Goal: Information Seeking & Learning: Learn about a topic

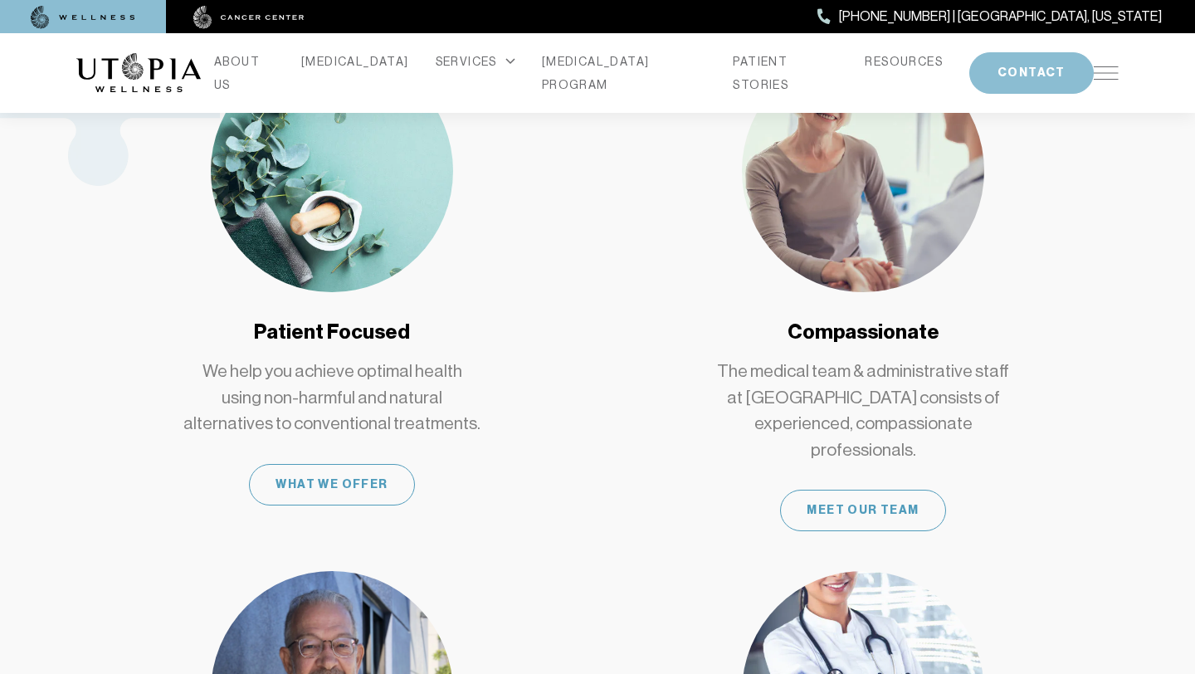
scroll to position [973, 0]
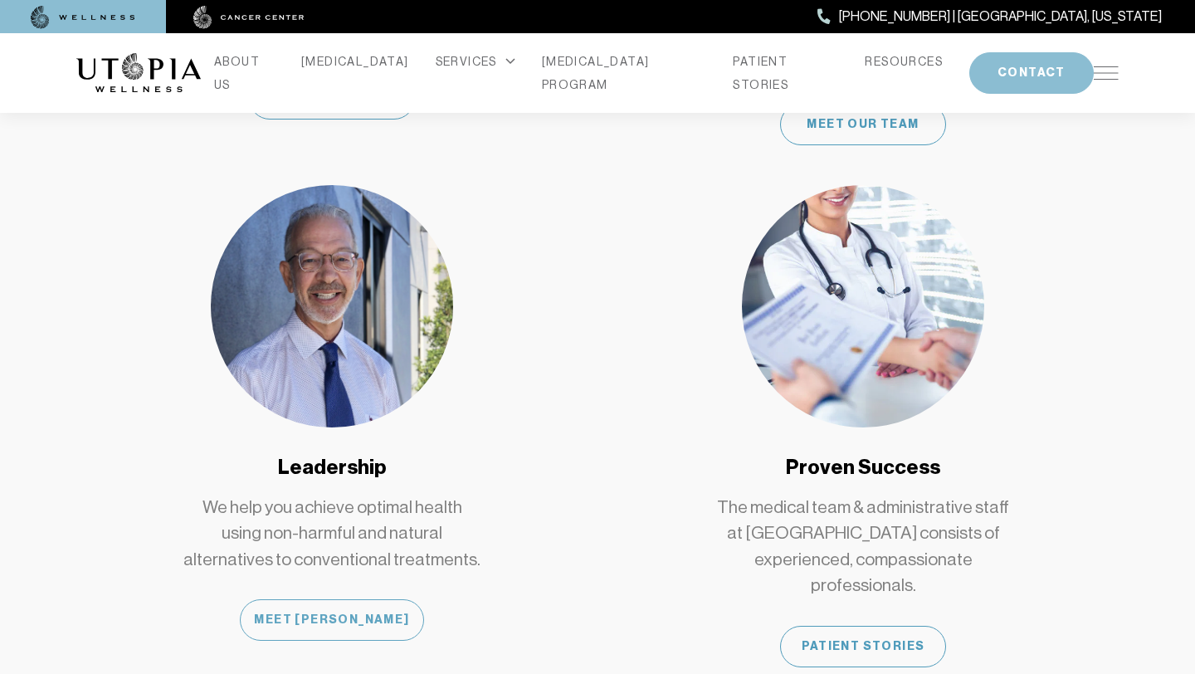
click at [357, 599] on div "Meet [PERSON_NAME]" at bounding box center [331, 619] width 183 height 41
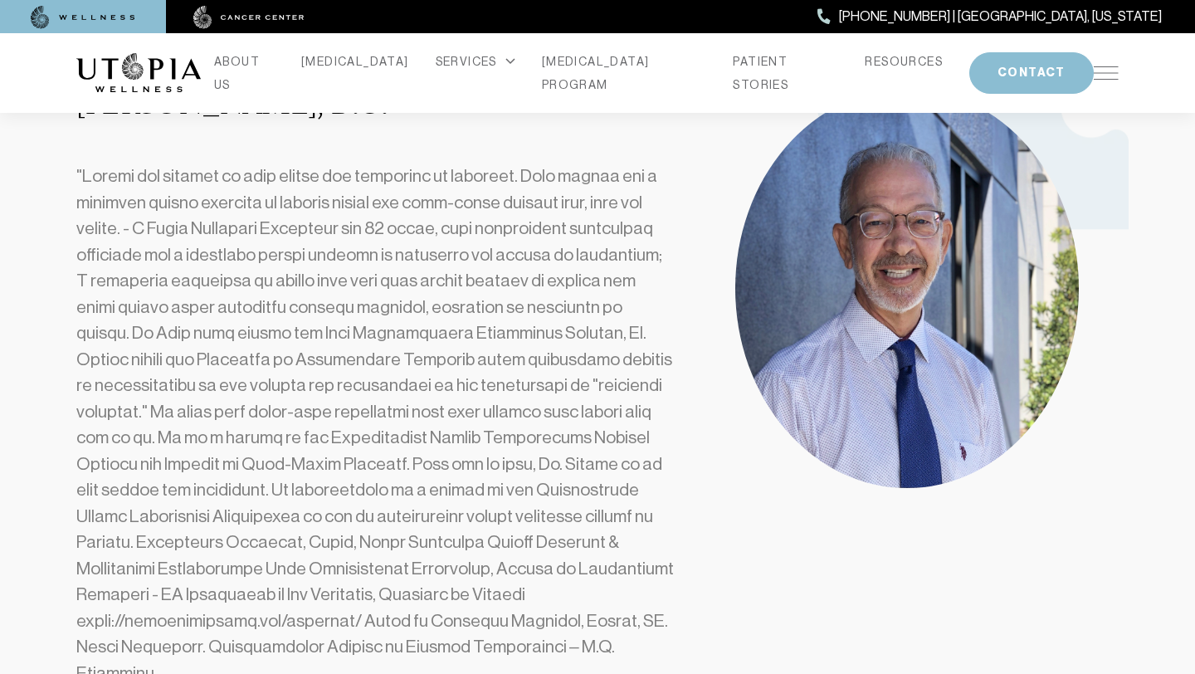
scroll to position [604, 0]
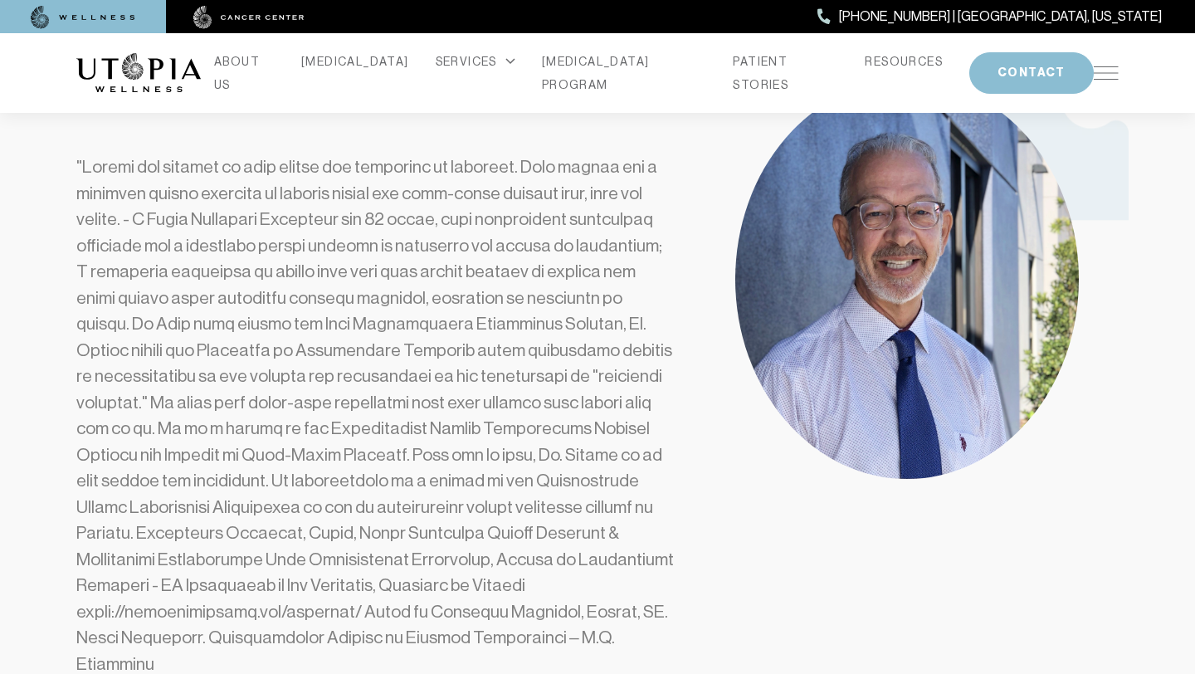
click at [225, 355] on p at bounding box center [376, 415] width 600 height 523
click at [224, 355] on p at bounding box center [376, 415] width 600 height 523
copy p "Osteopathic"
click at [587, 302] on p at bounding box center [376, 415] width 600 height 523
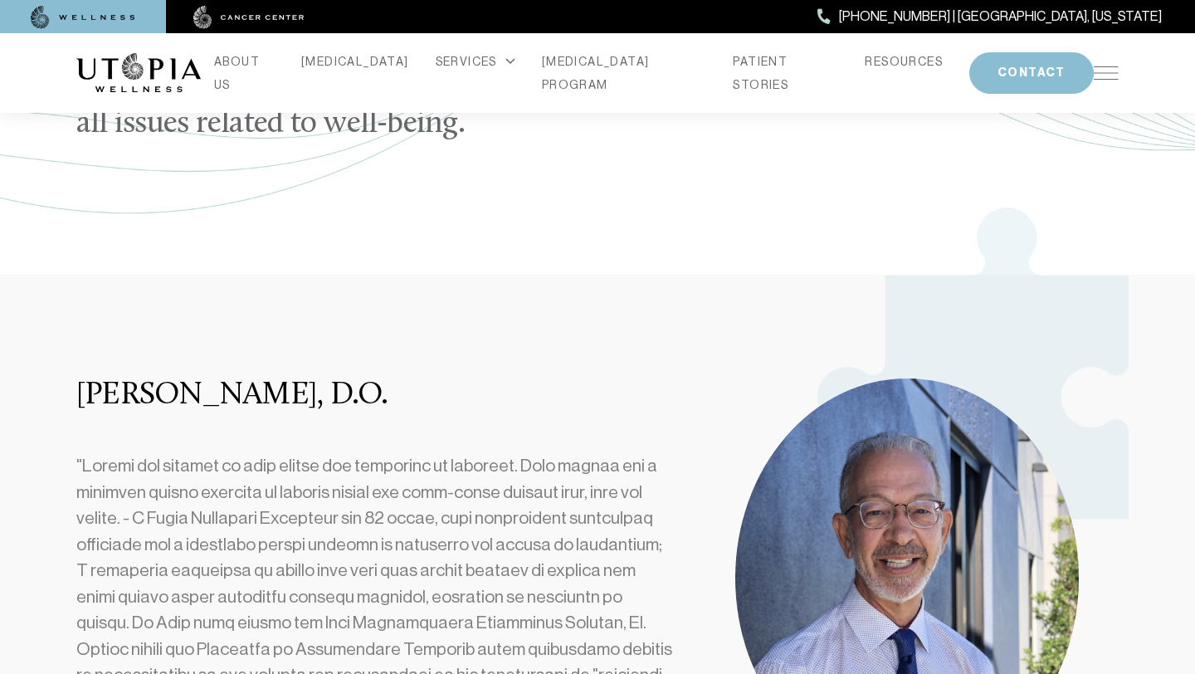
scroll to position [0, 0]
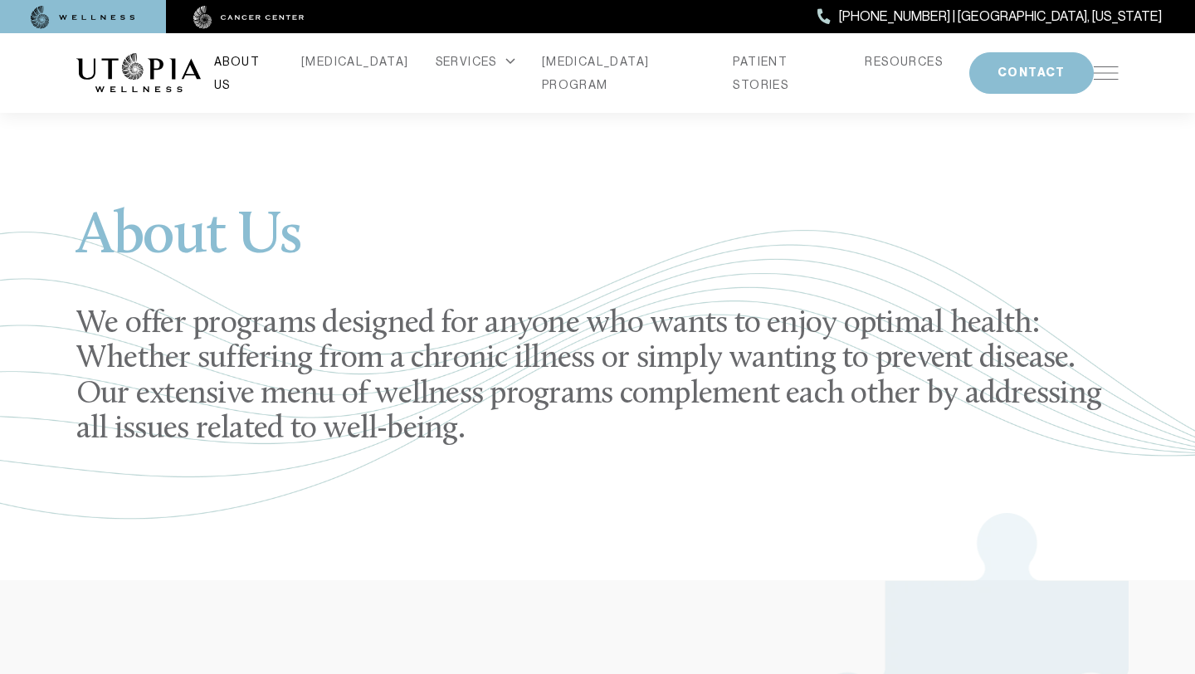
click at [275, 69] on link "ABOUT US" at bounding box center [244, 73] width 61 height 46
click at [275, 66] on link "ABOUT US" at bounding box center [244, 73] width 61 height 46
click at [740, 66] on link "PATIENT STORIES" at bounding box center [785, 73] width 105 height 46
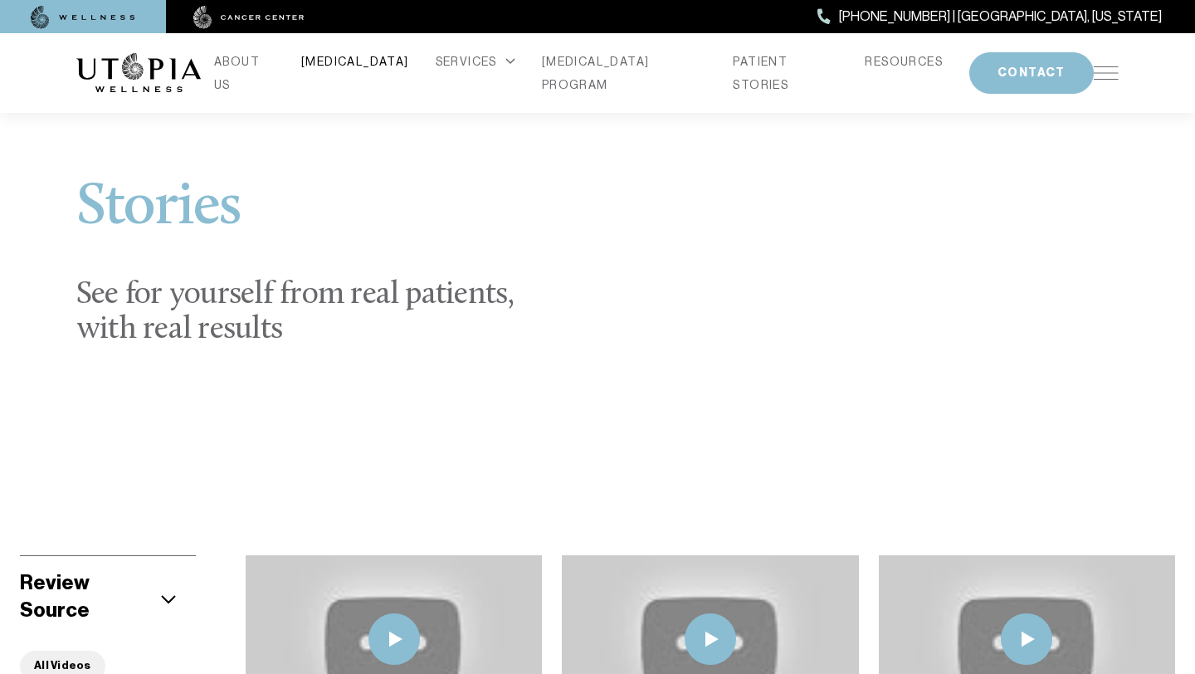
click at [371, 66] on link "[MEDICAL_DATA]" at bounding box center [355, 61] width 108 height 23
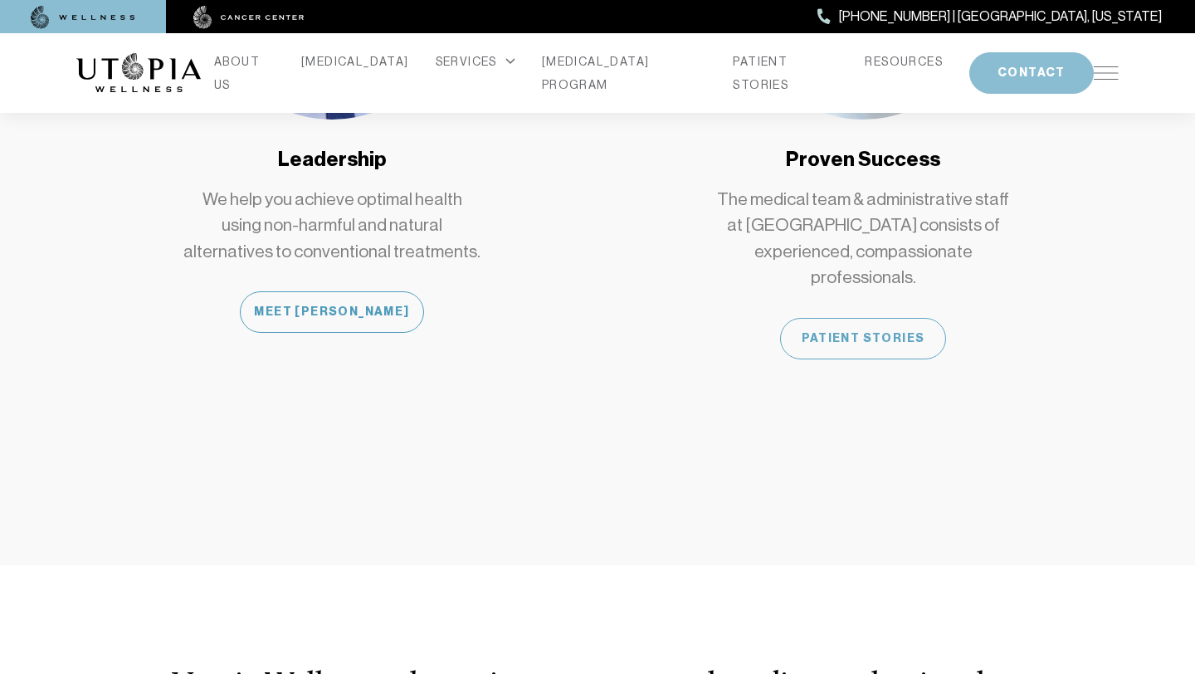
scroll to position [1682, 0]
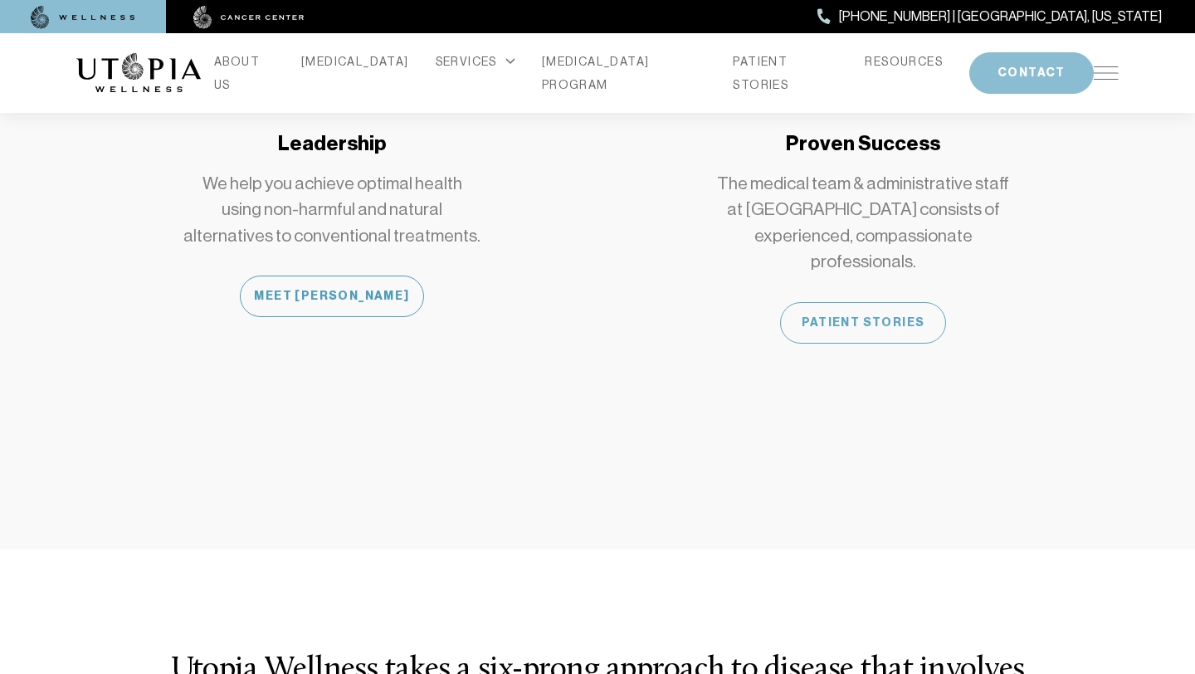
click at [861, 302] on div "Patient Stories" at bounding box center [863, 322] width 166 height 41
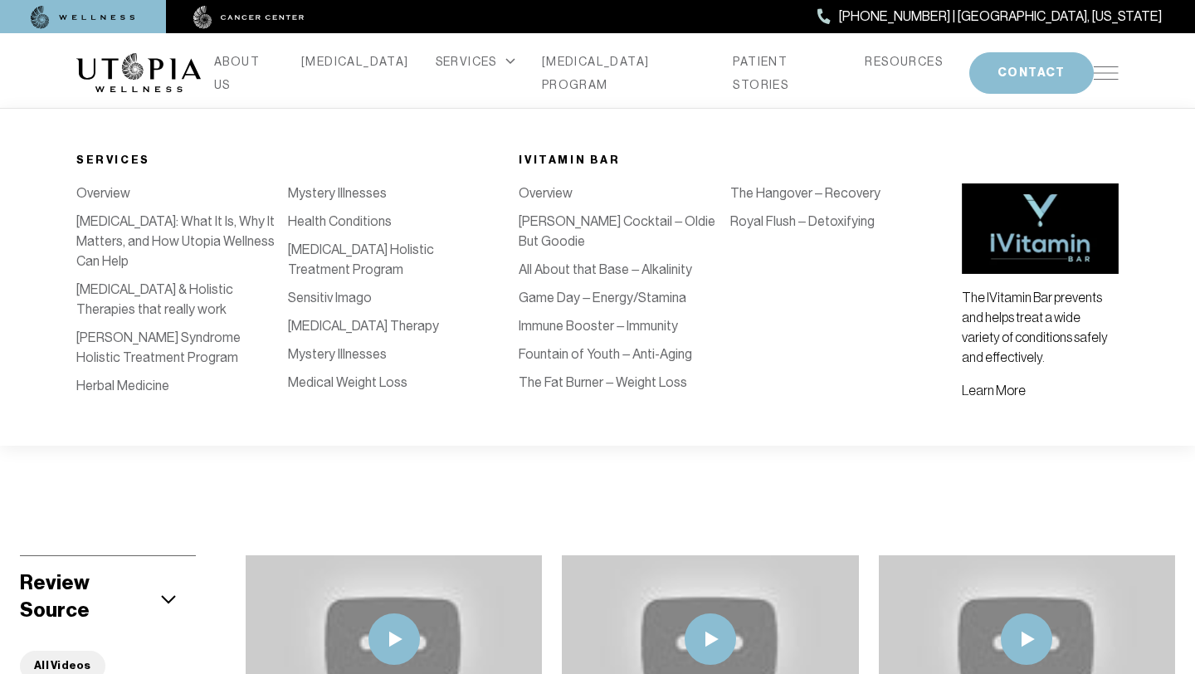
click at [505, 65] on icon at bounding box center [510, 61] width 10 height 7
click at [117, 190] on link "Overview" at bounding box center [103, 193] width 54 height 16
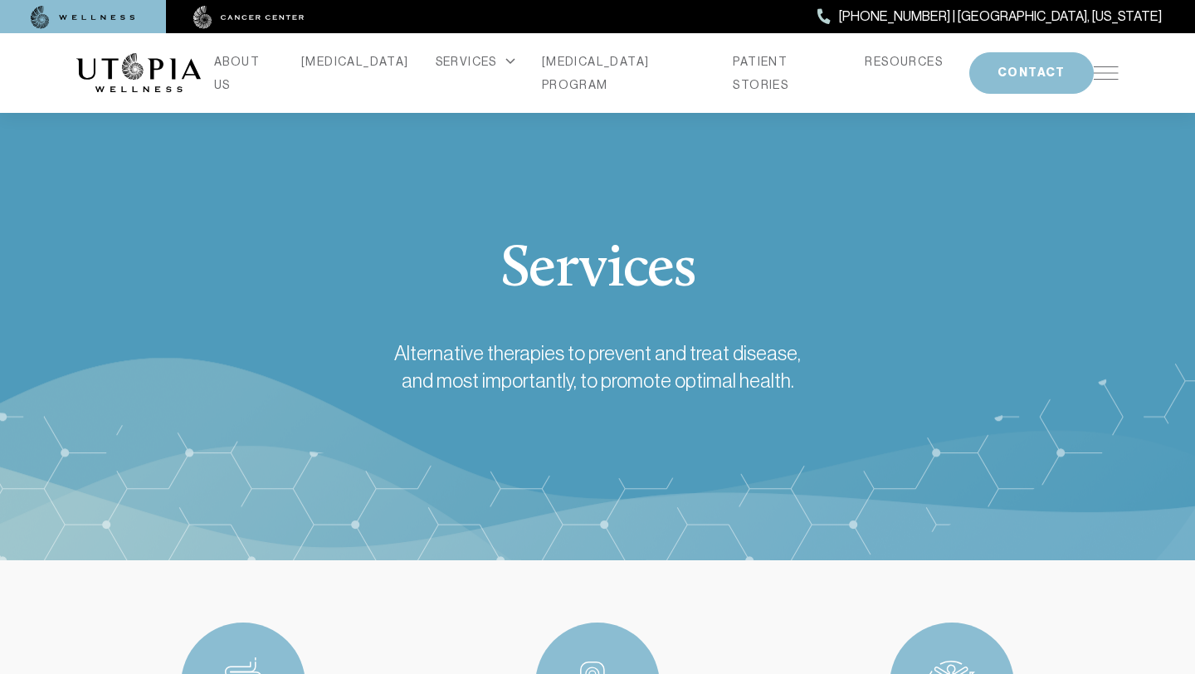
click at [265, 20] on img at bounding box center [248, 17] width 111 height 23
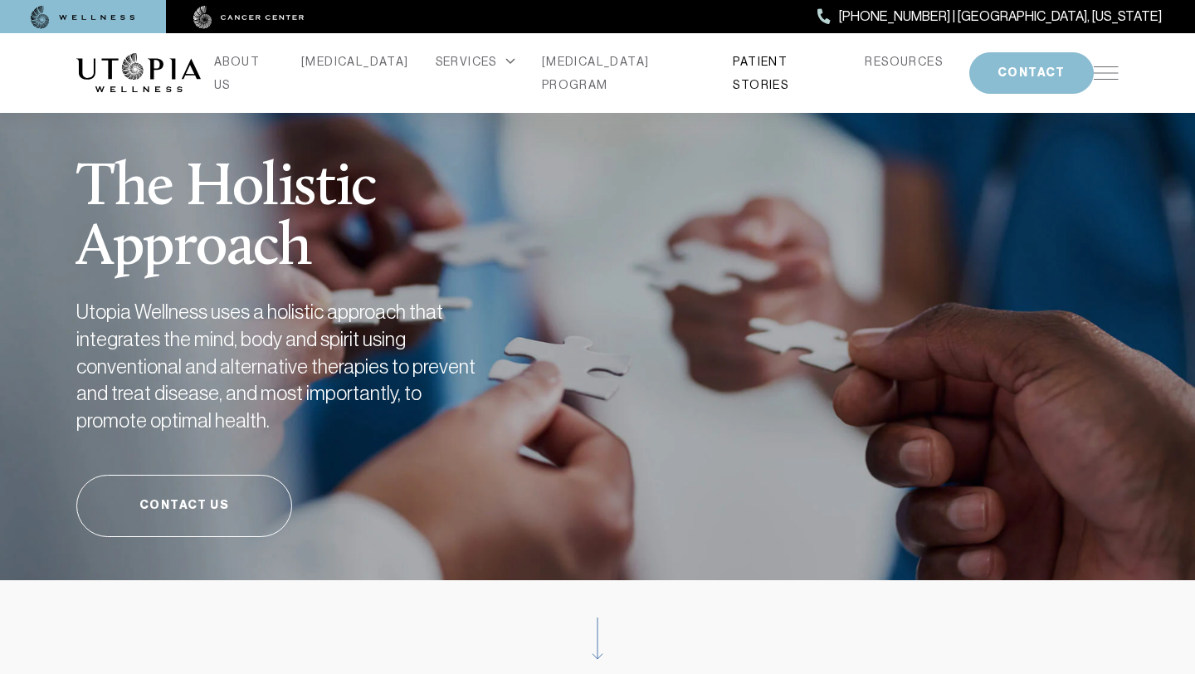
click at [752, 71] on link "PATIENT STORIES" at bounding box center [785, 73] width 105 height 46
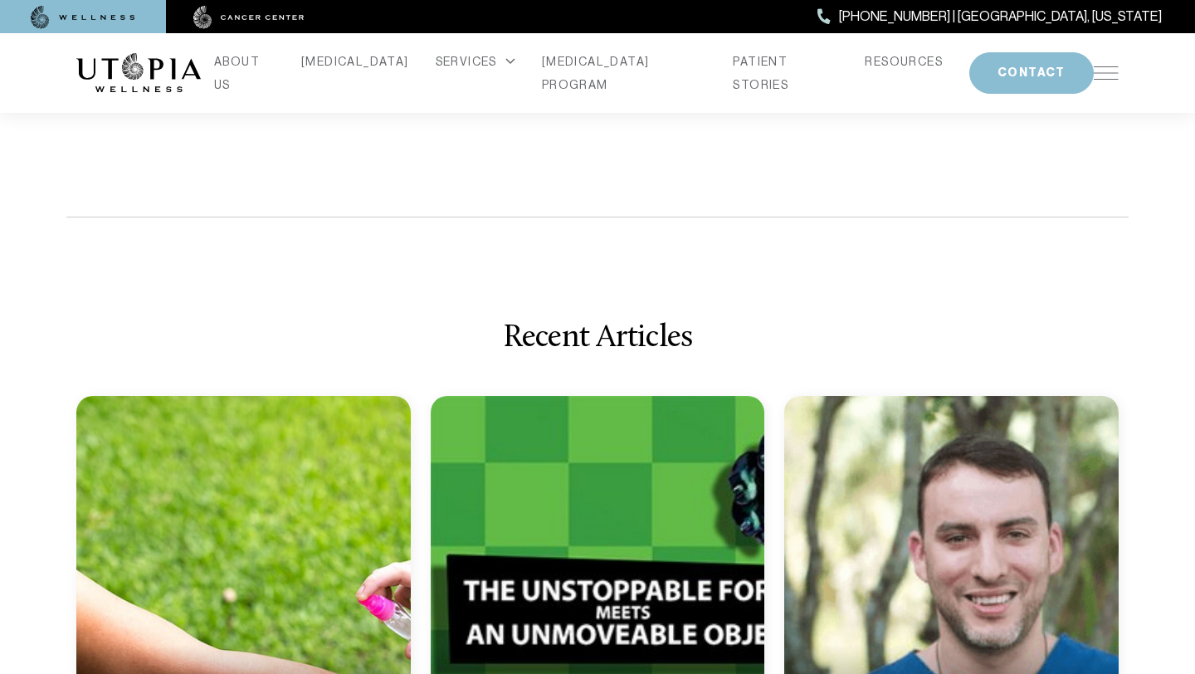
scroll to position [6930, 0]
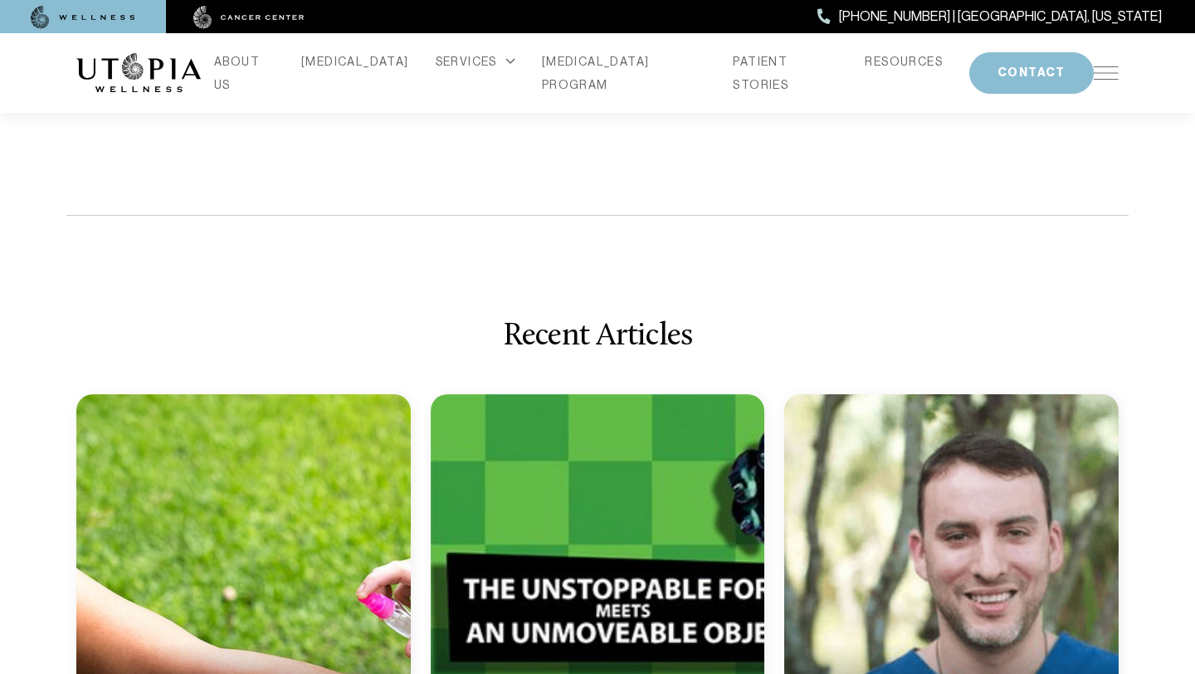
click at [1118, 84] on div "ABOUT US [MEDICAL_DATA] SERVICES Services Overview [MEDICAL_DATA]: What It Is, …" at bounding box center [597, 73] width 1042 height 80
click at [1109, 66] on img at bounding box center [1105, 72] width 25 height 13
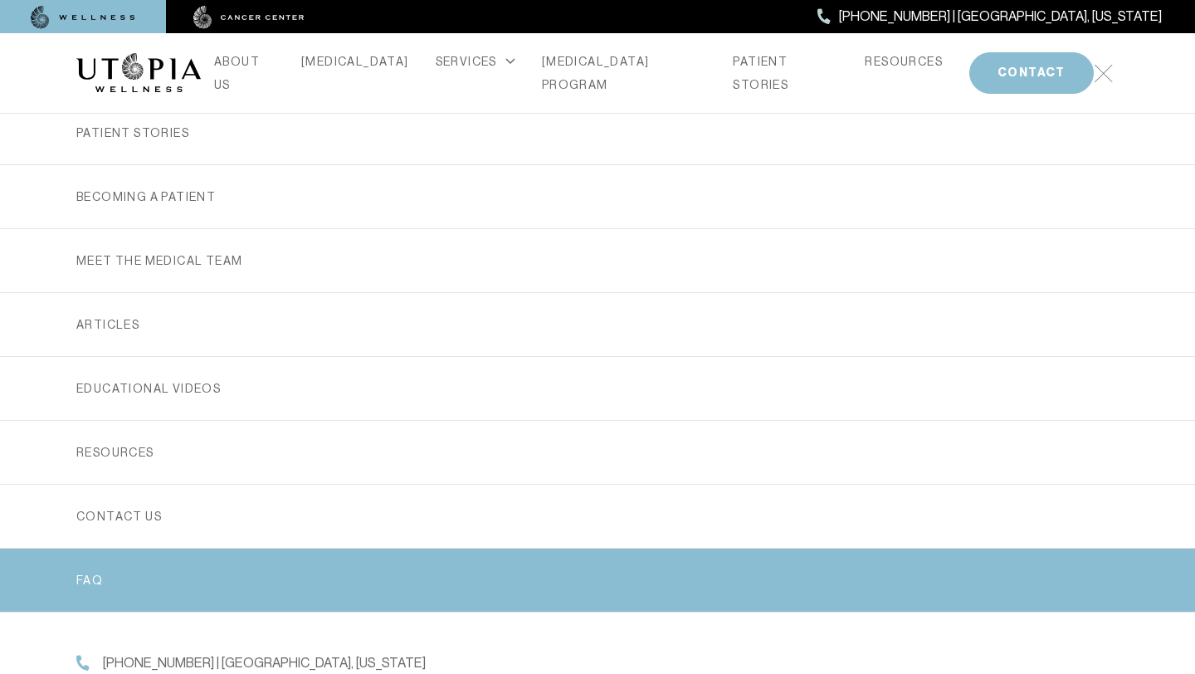
scroll to position [7052, 0]
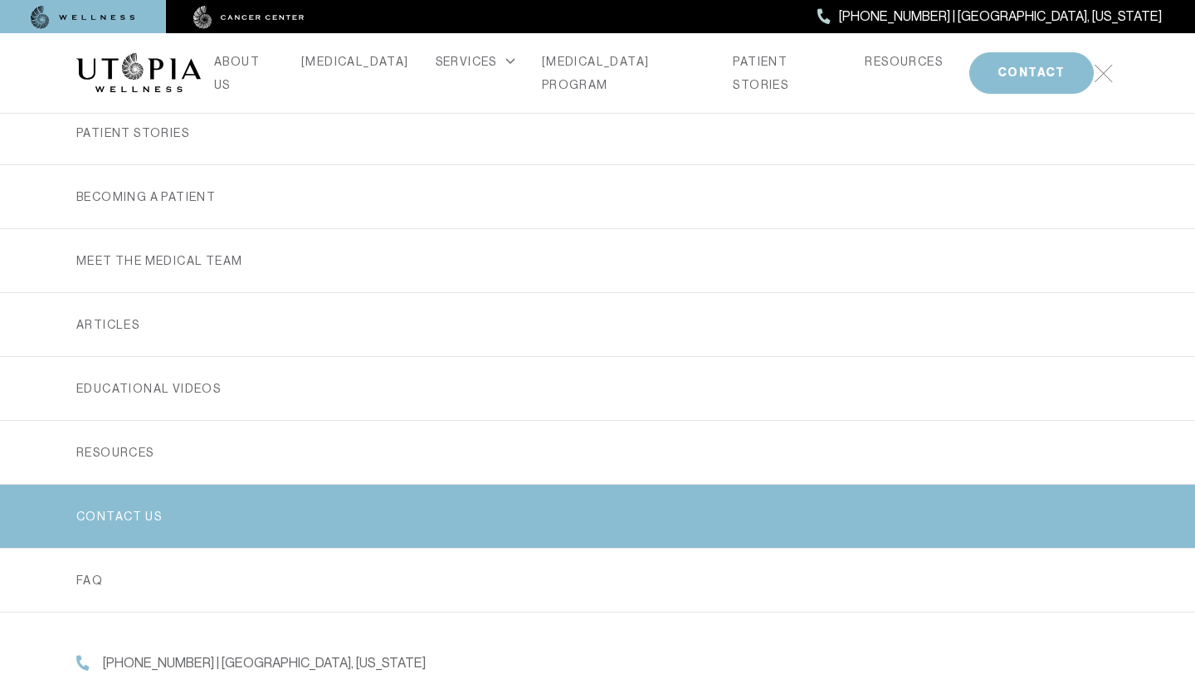
click at [370, 497] on link "Contact us" at bounding box center [597, 516] width 1042 height 63
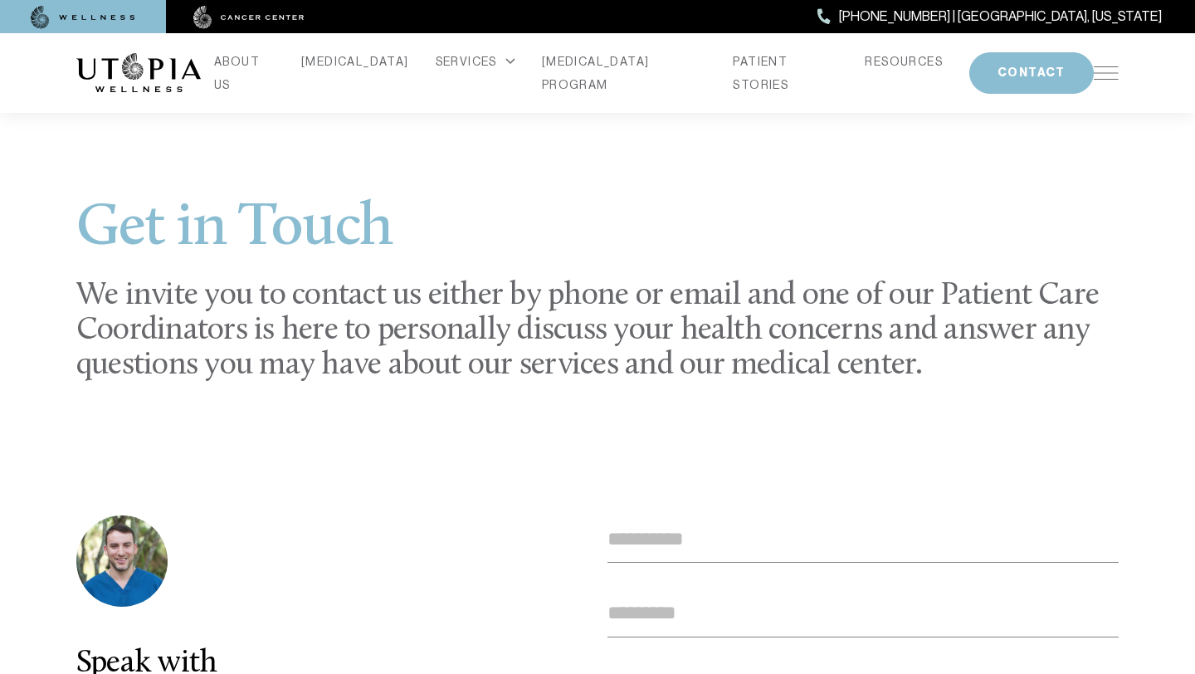
scroll to position [2, 0]
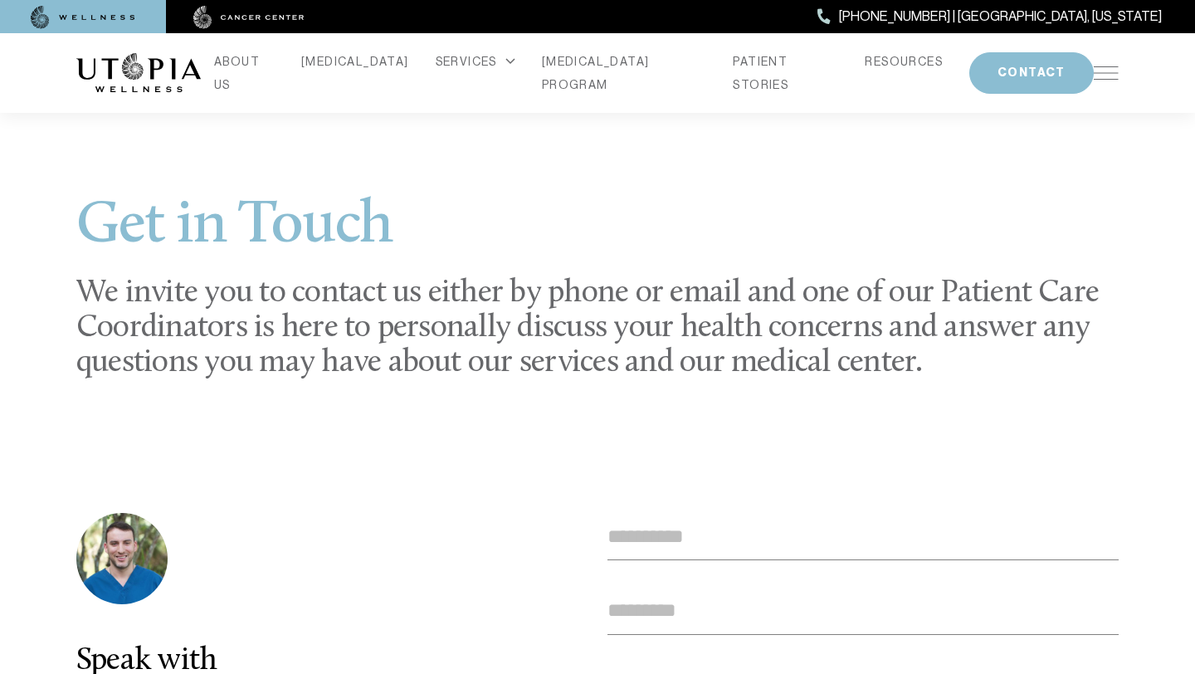
click at [292, 85] on div "ABOUT US CANCER SERVICES Services Overview Oxidative Stress: What It Is, Why It…" at bounding box center [647, 73] width 893 height 46
click at [275, 65] on link "ABOUT US" at bounding box center [244, 73] width 61 height 46
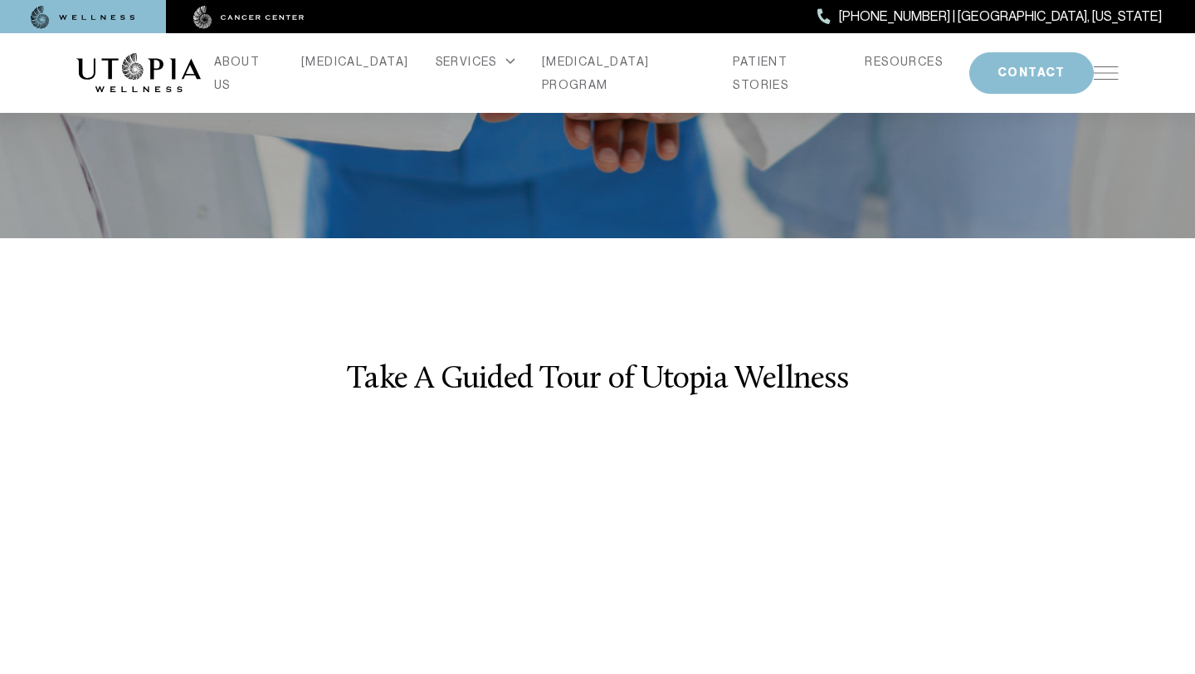
scroll to position [1822, 0]
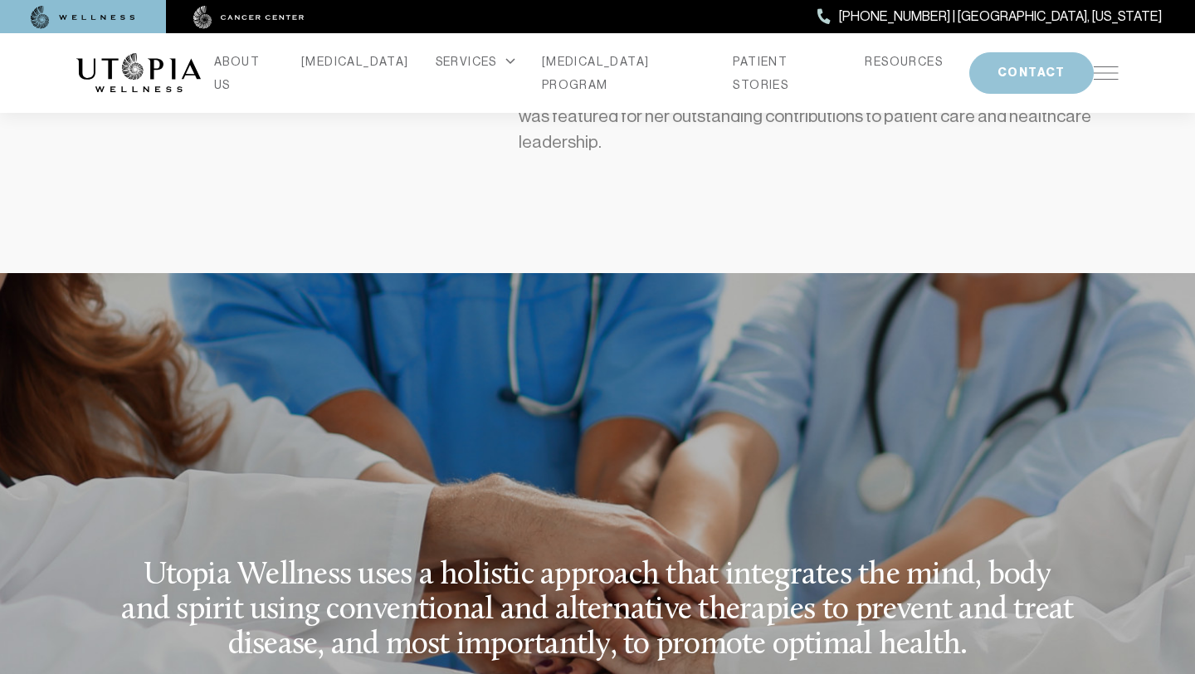
click at [1025, 73] on button "CONTACT" at bounding box center [1031, 72] width 124 height 41
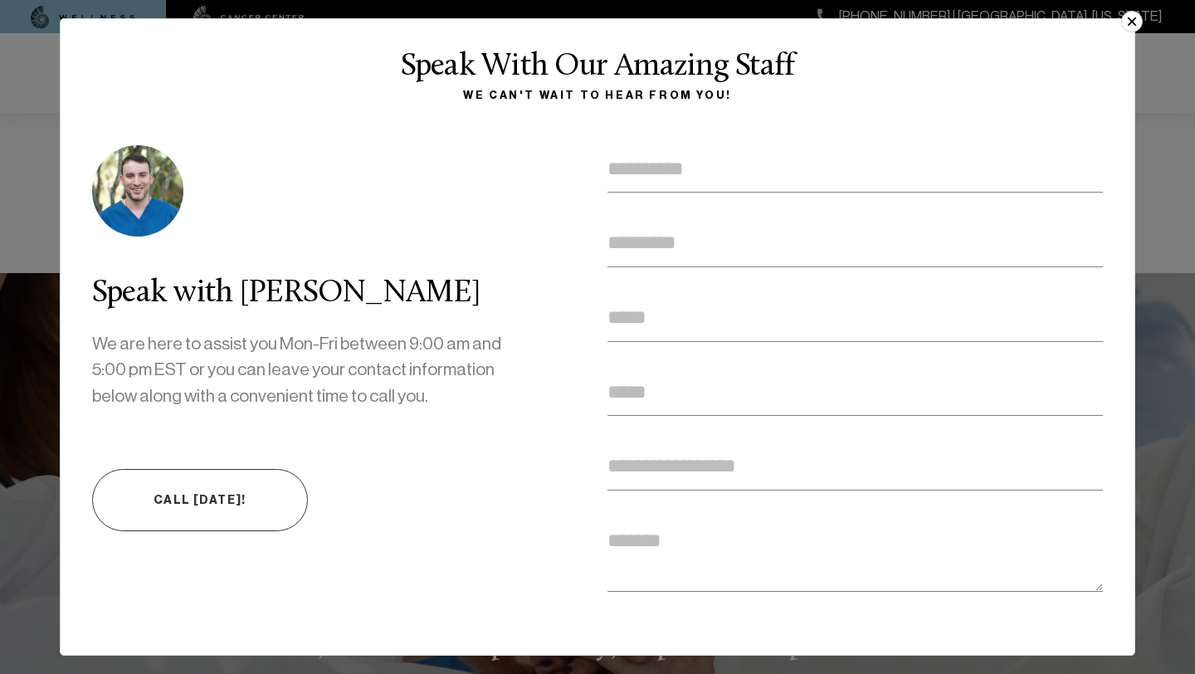
click at [1132, 24] on button "×" at bounding box center [1132, 22] width 22 height 22
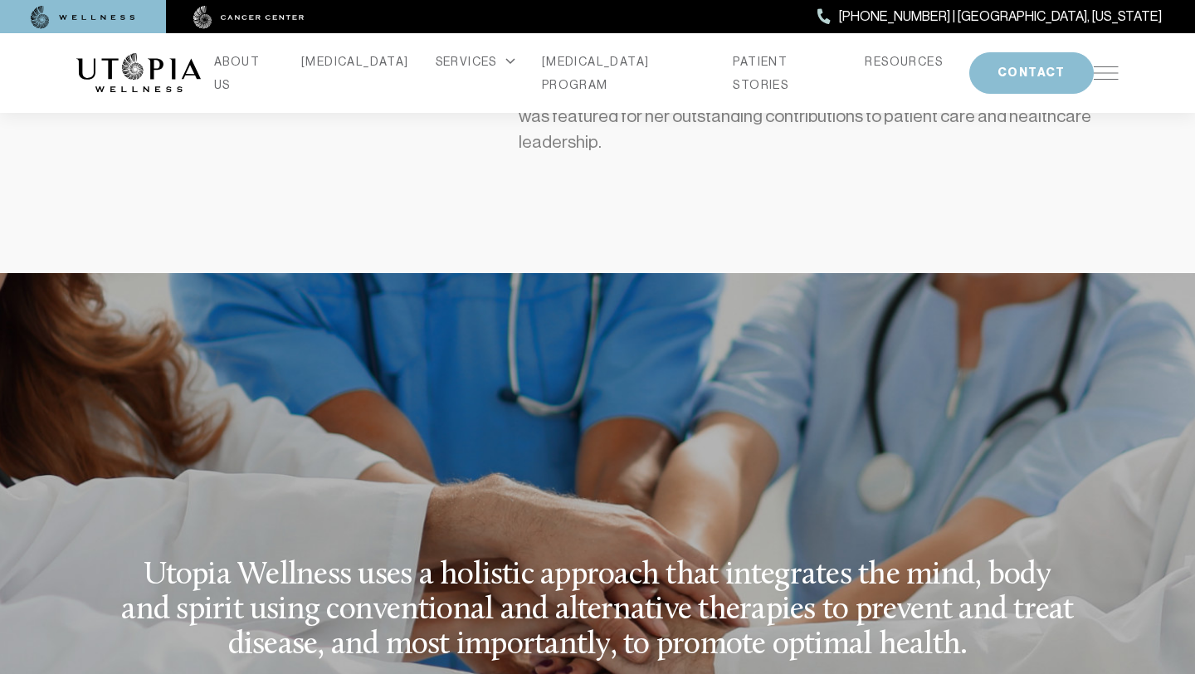
click at [1113, 75] on img at bounding box center [1105, 72] width 25 height 13
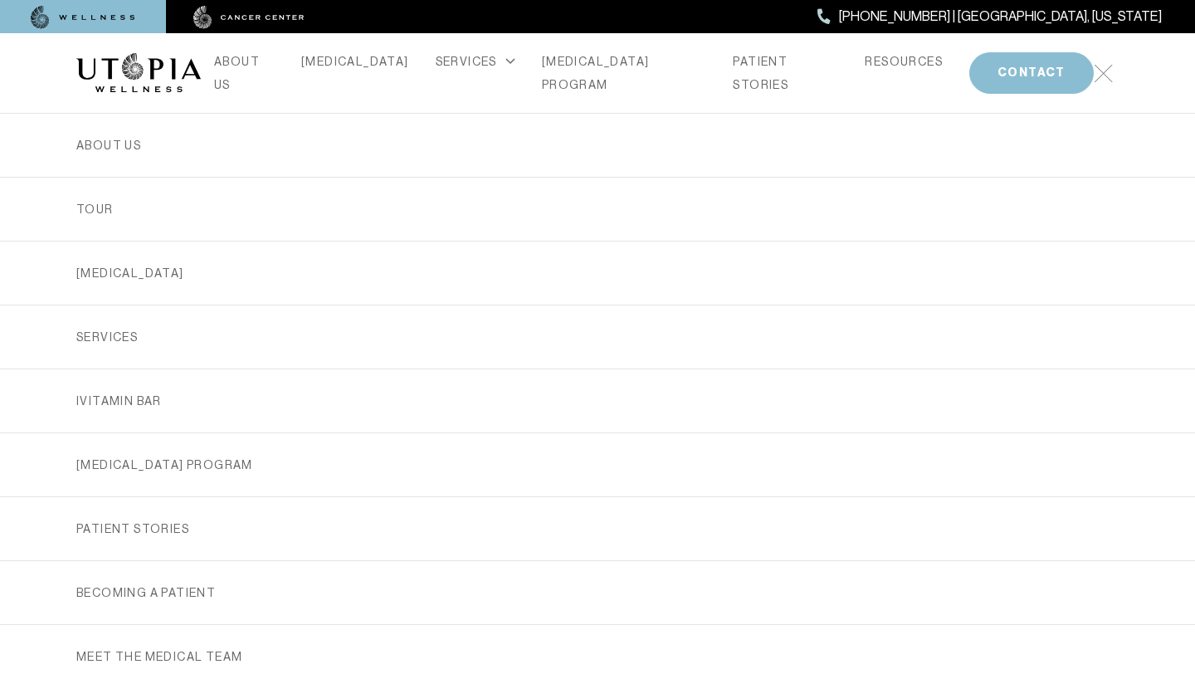
click at [1101, 76] on img at bounding box center [1102, 73] width 19 height 19
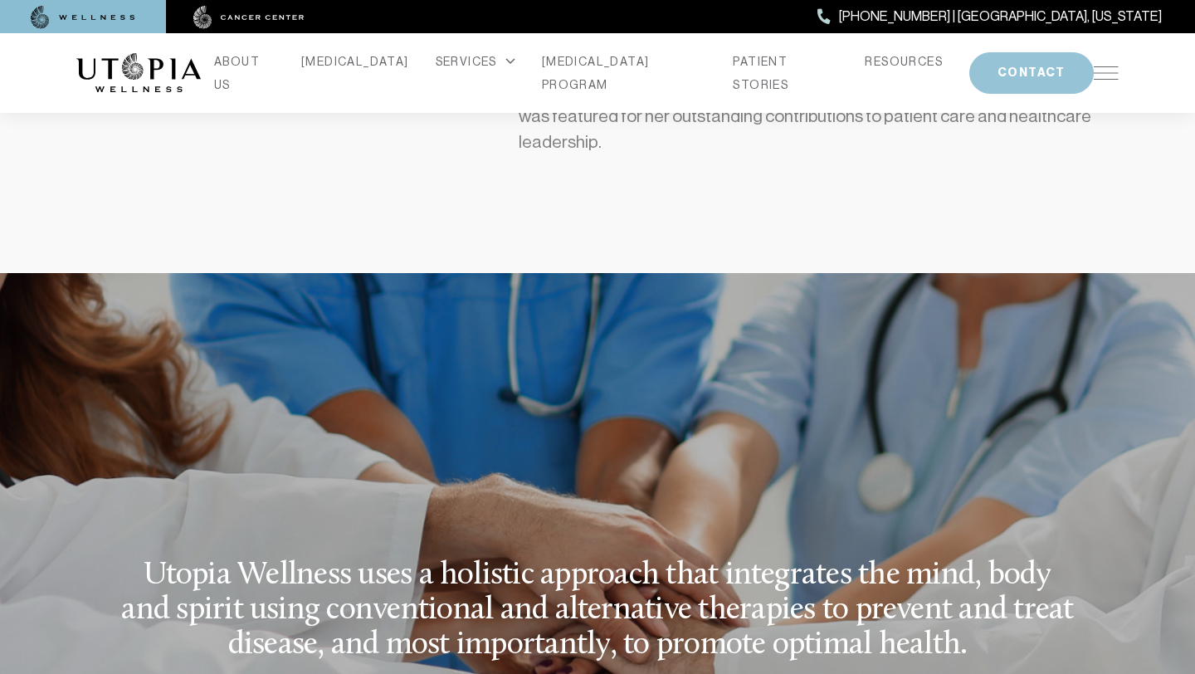
click at [1007, 72] on button "CONTACT" at bounding box center [1031, 72] width 124 height 41
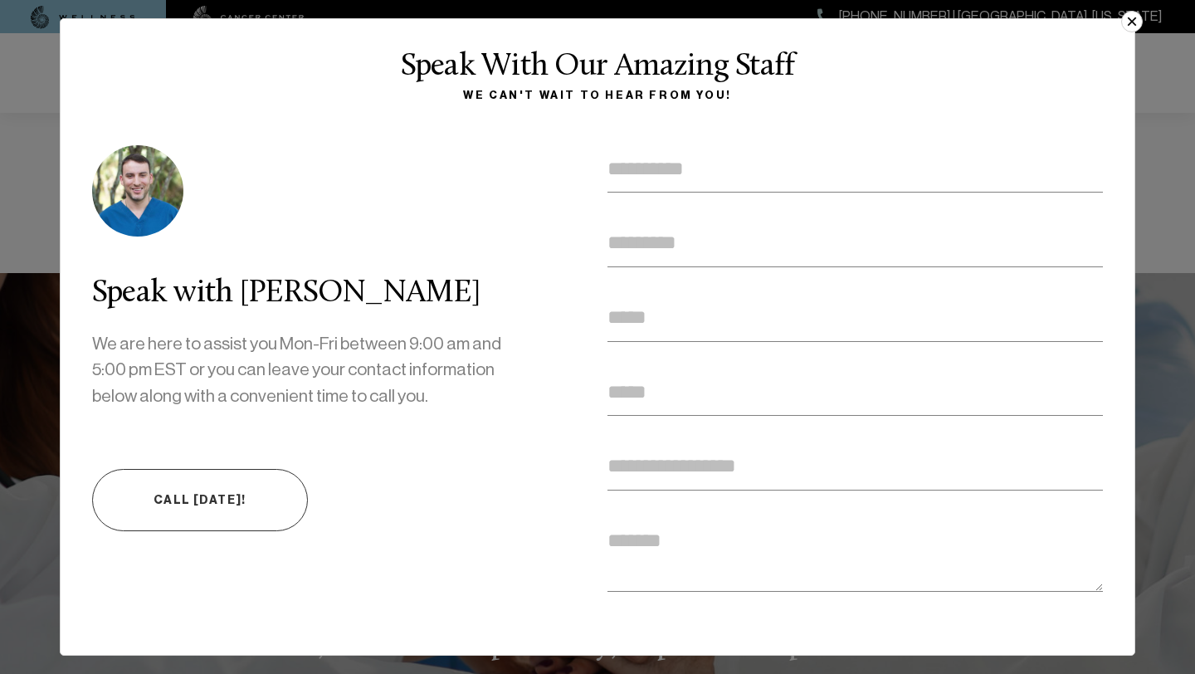
click at [1135, 26] on button "×" at bounding box center [1132, 22] width 22 height 22
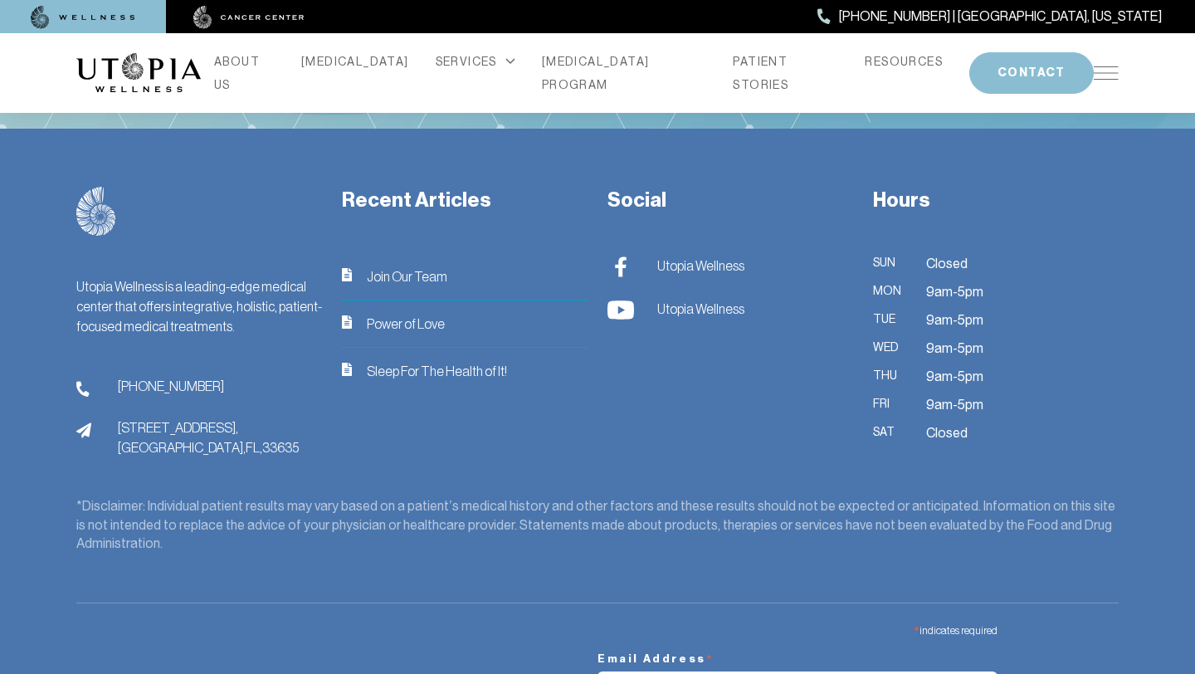
scroll to position [4566, 0]
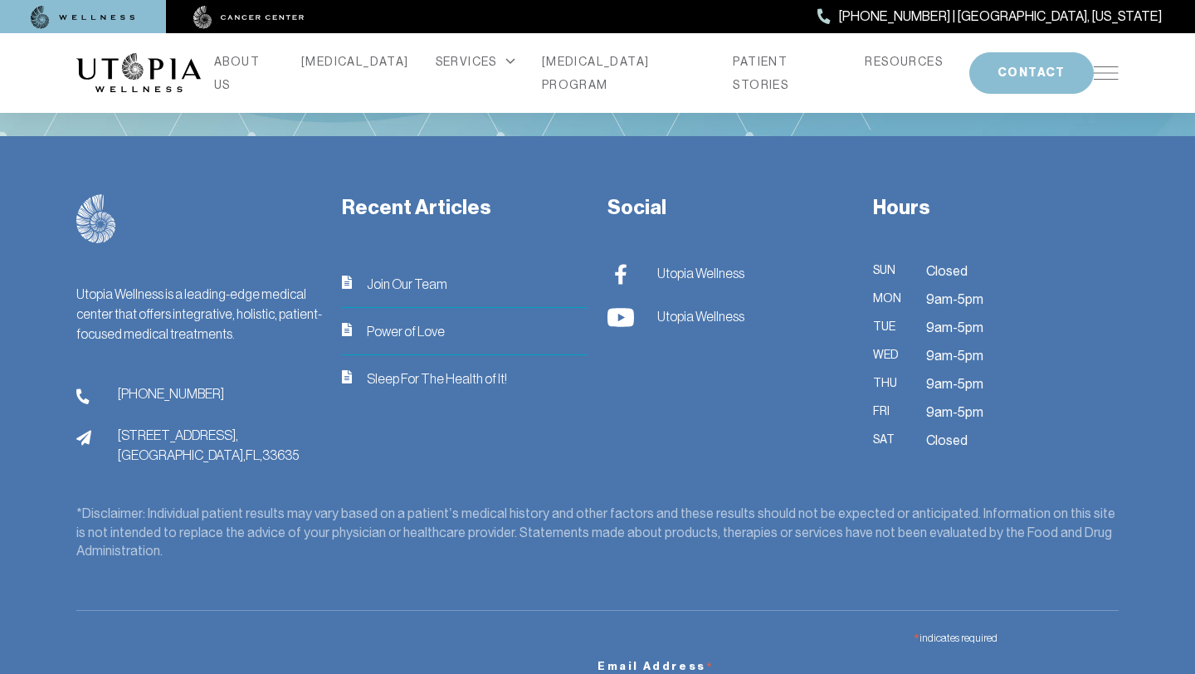
click at [1105, 66] on img at bounding box center [1105, 72] width 25 height 13
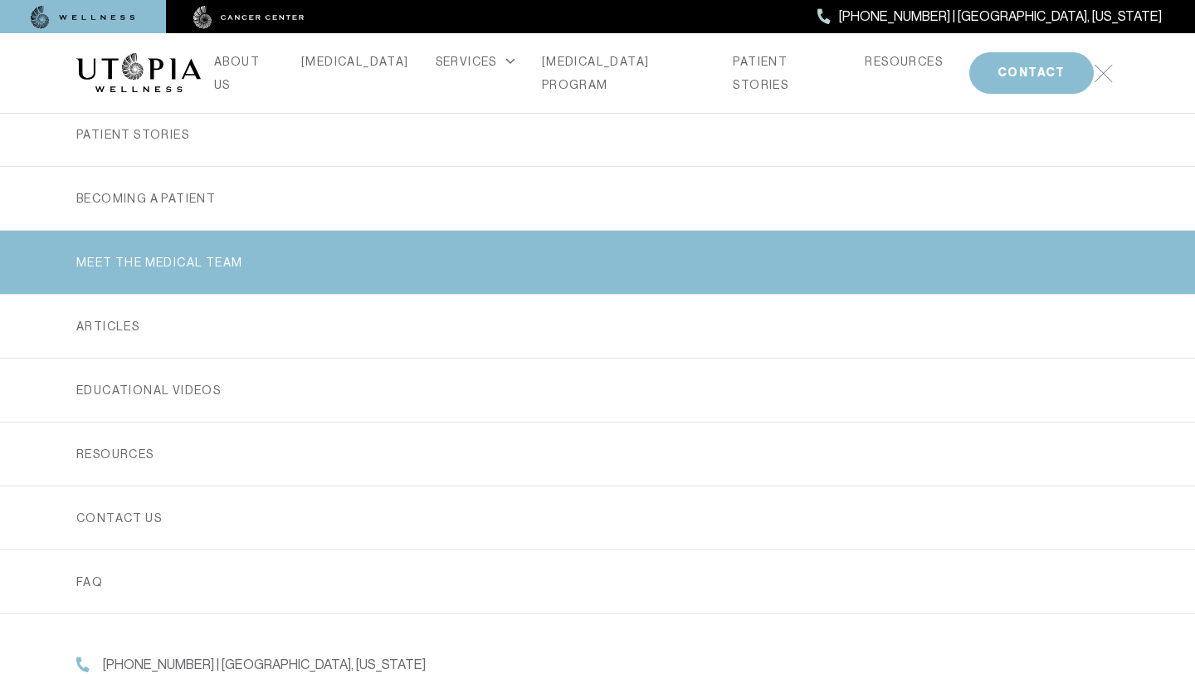
scroll to position [402, 0]
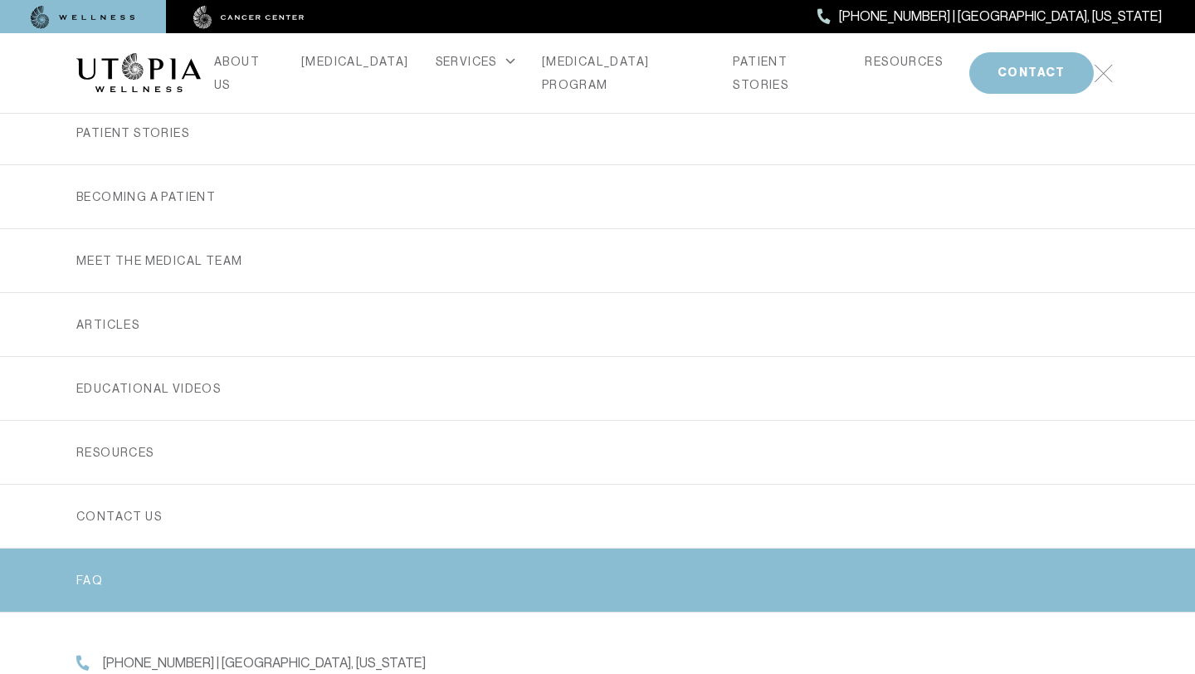
click at [100, 567] on link "FAQ" at bounding box center [597, 579] width 1042 height 63
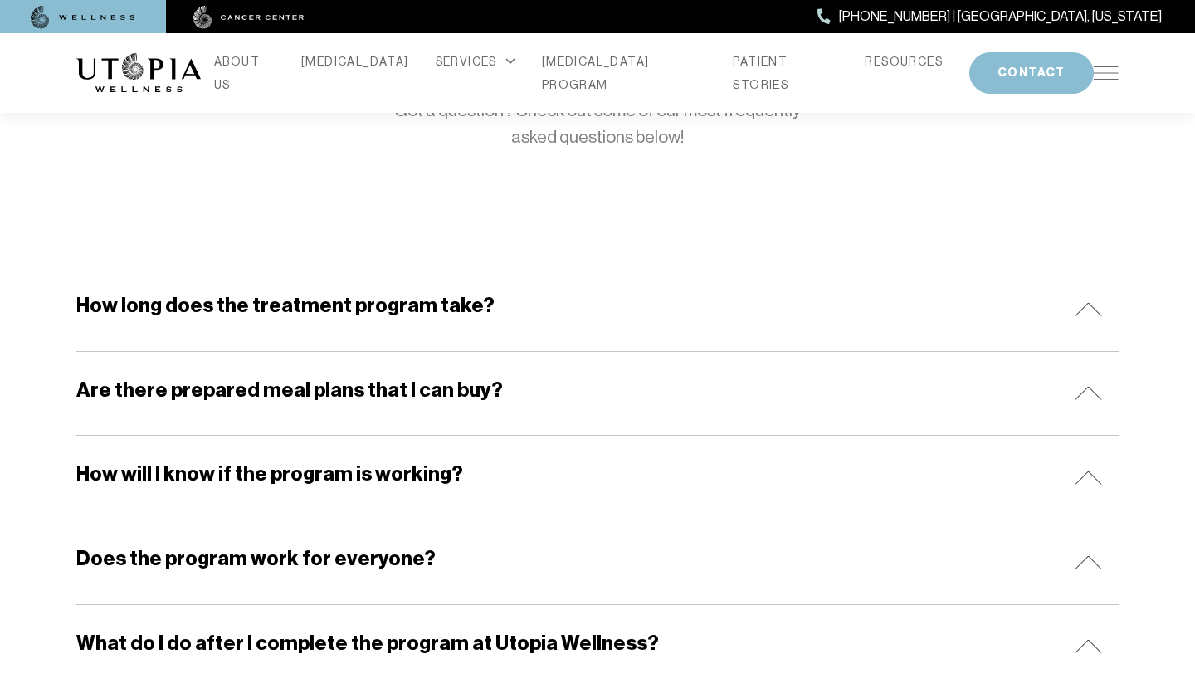
scroll to position [212, 0]
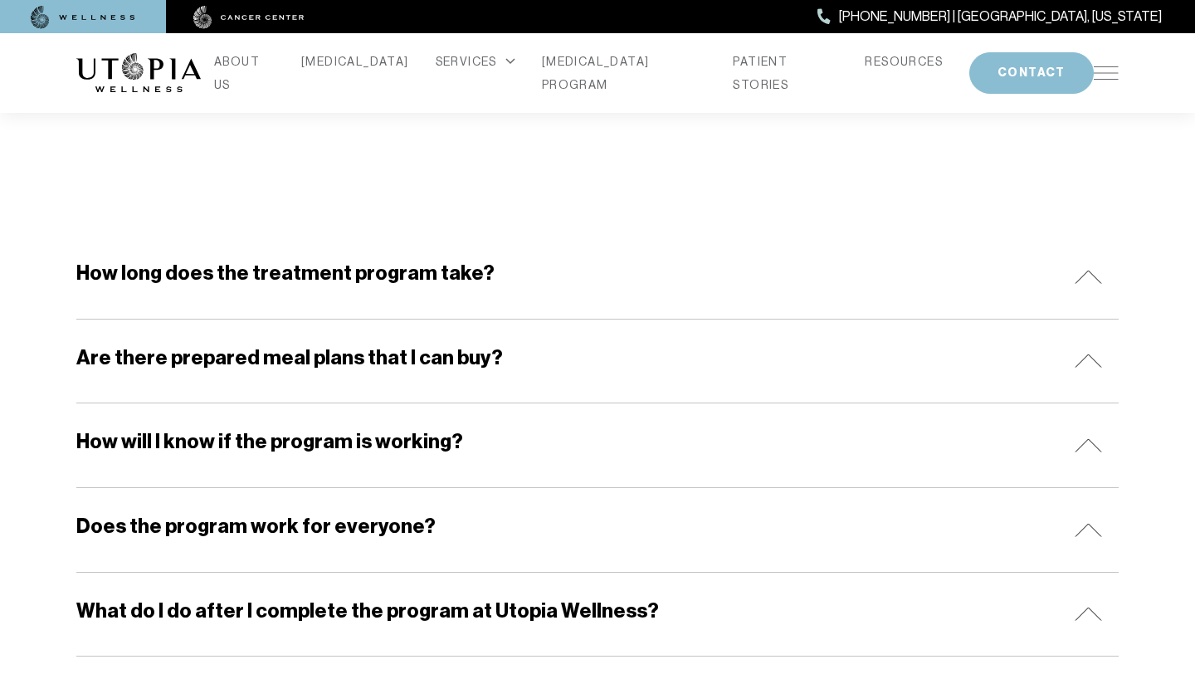
click at [319, 280] on h5 "How long does the treatment program take?" at bounding box center [285, 273] width 418 height 27
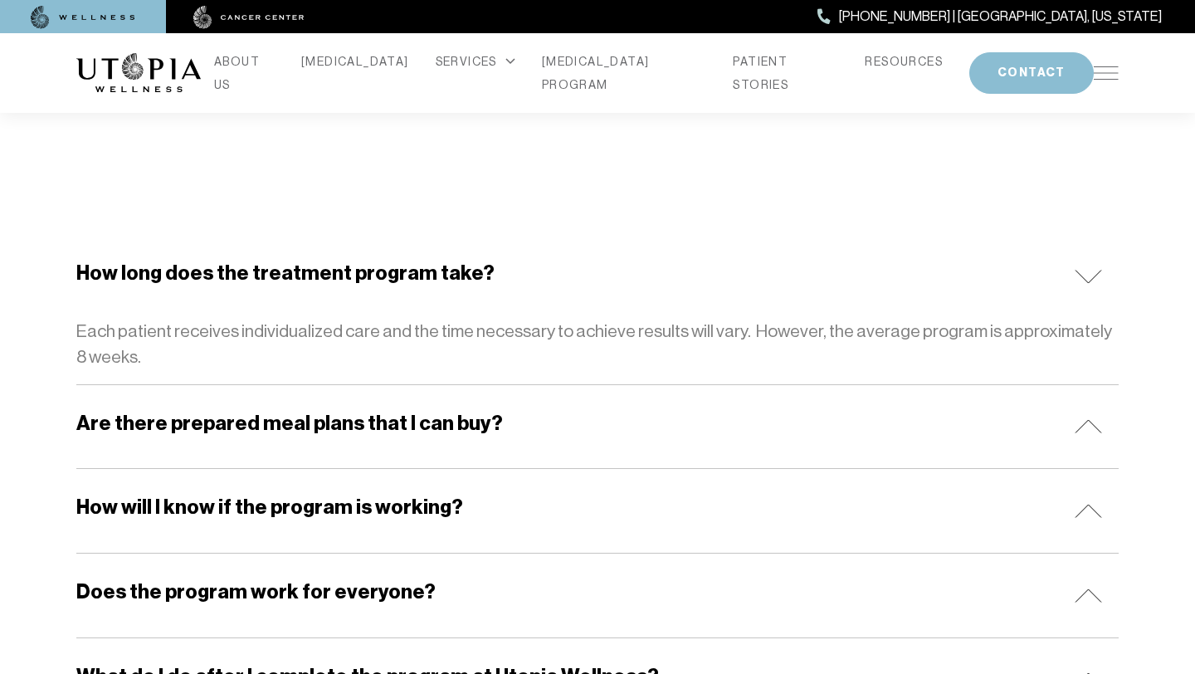
click at [251, 443] on div "Are there prepared meal plans that I can buy?" at bounding box center [597, 427] width 1042 height 84
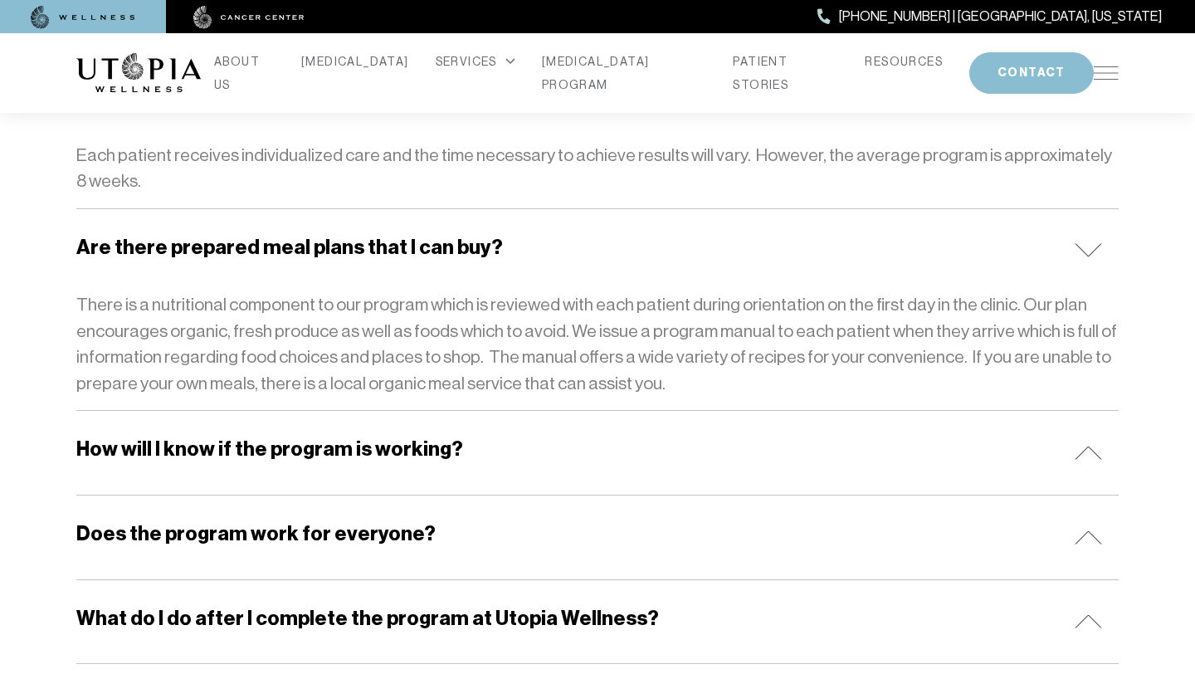
scroll to position [427, 0]
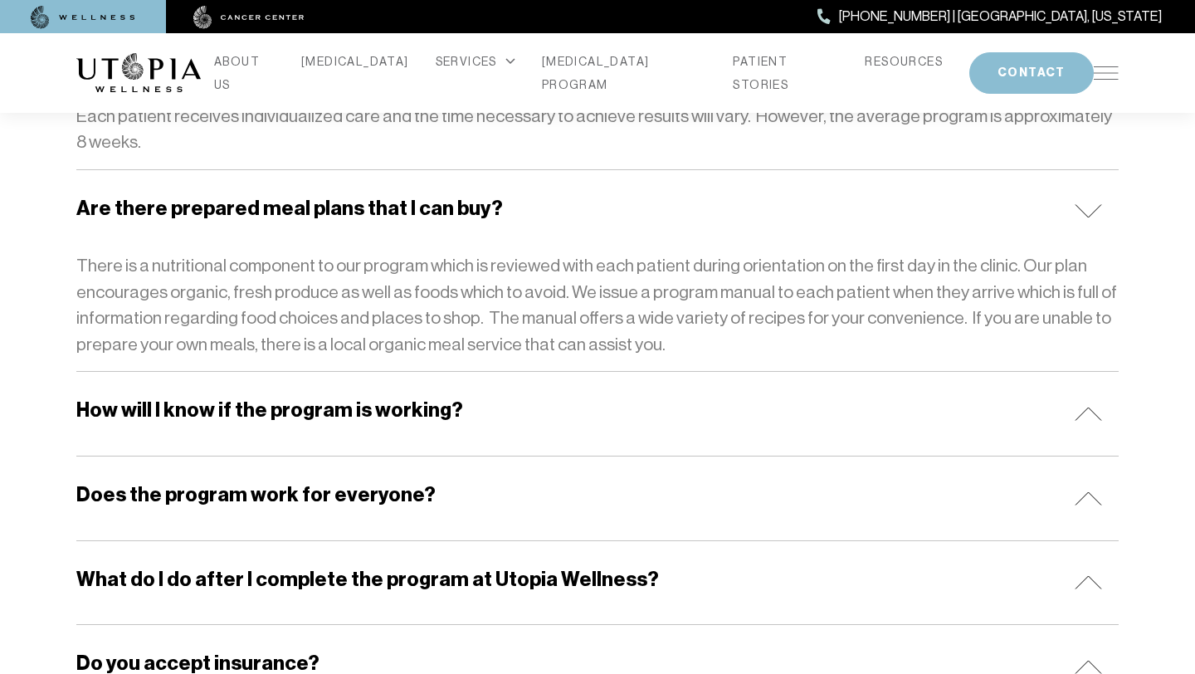
click at [252, 483] on h5 "Does the program work for everyone?" at bounding box center [255, 494] width 359 height 27
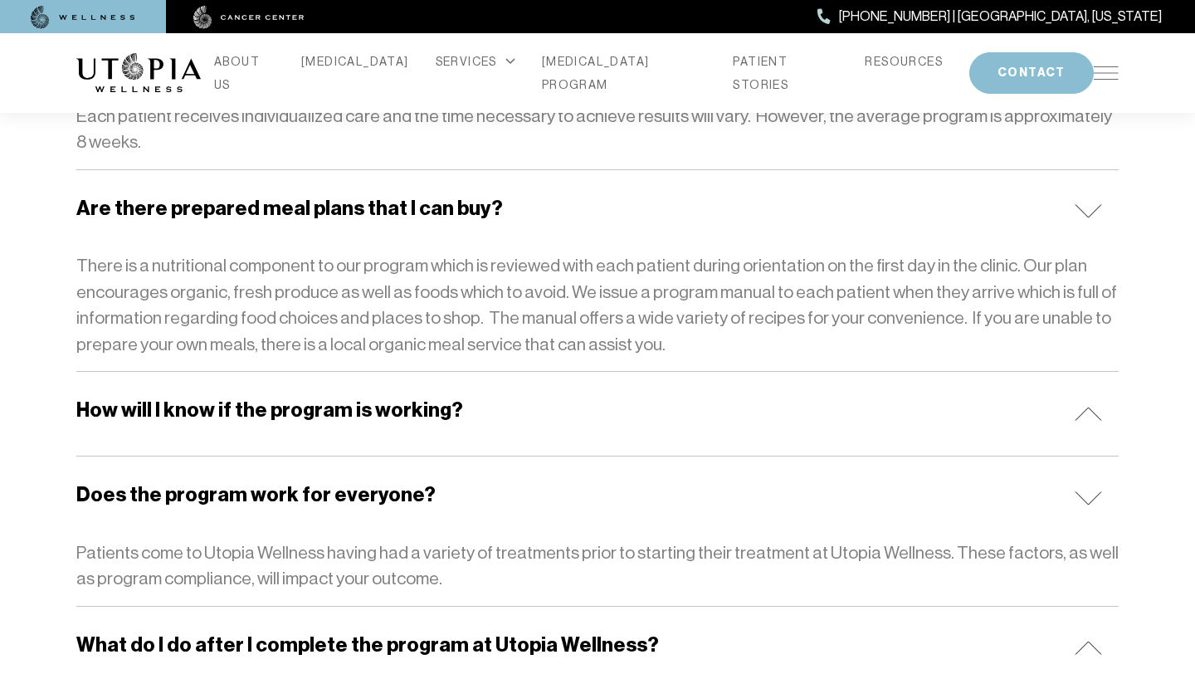
click at [266, 427] on div "How will I know if the program is working?" at bounding box center [597, 414] width 1042 height 84
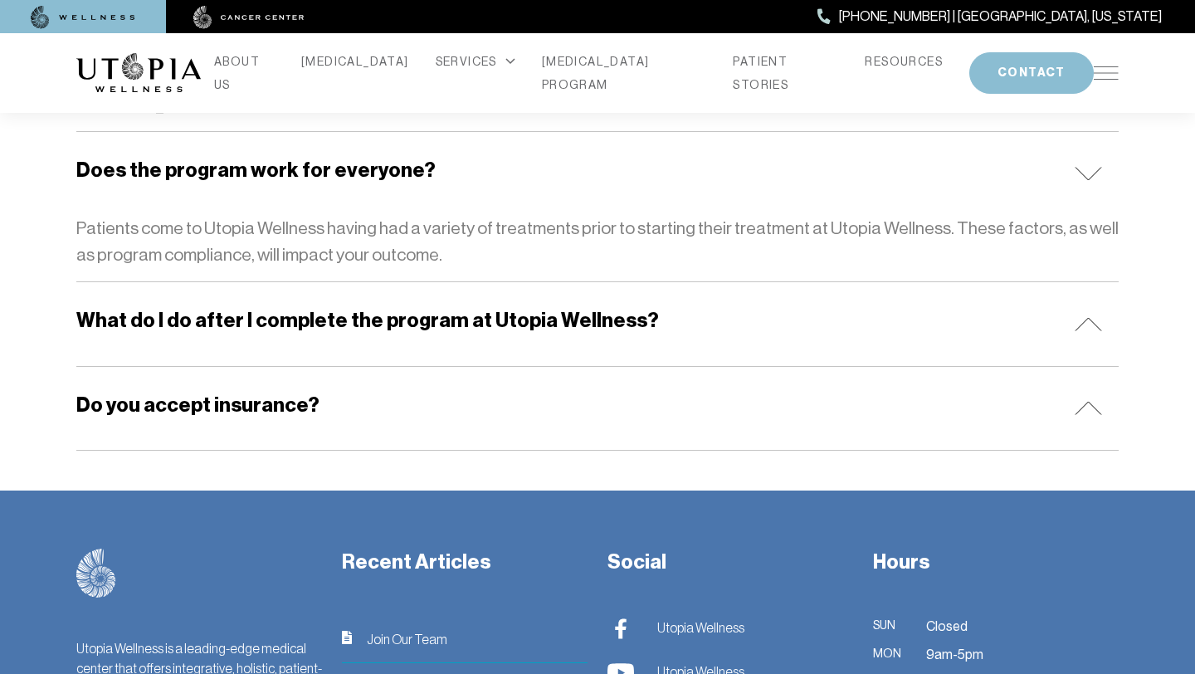
scroll to position [842, 0]
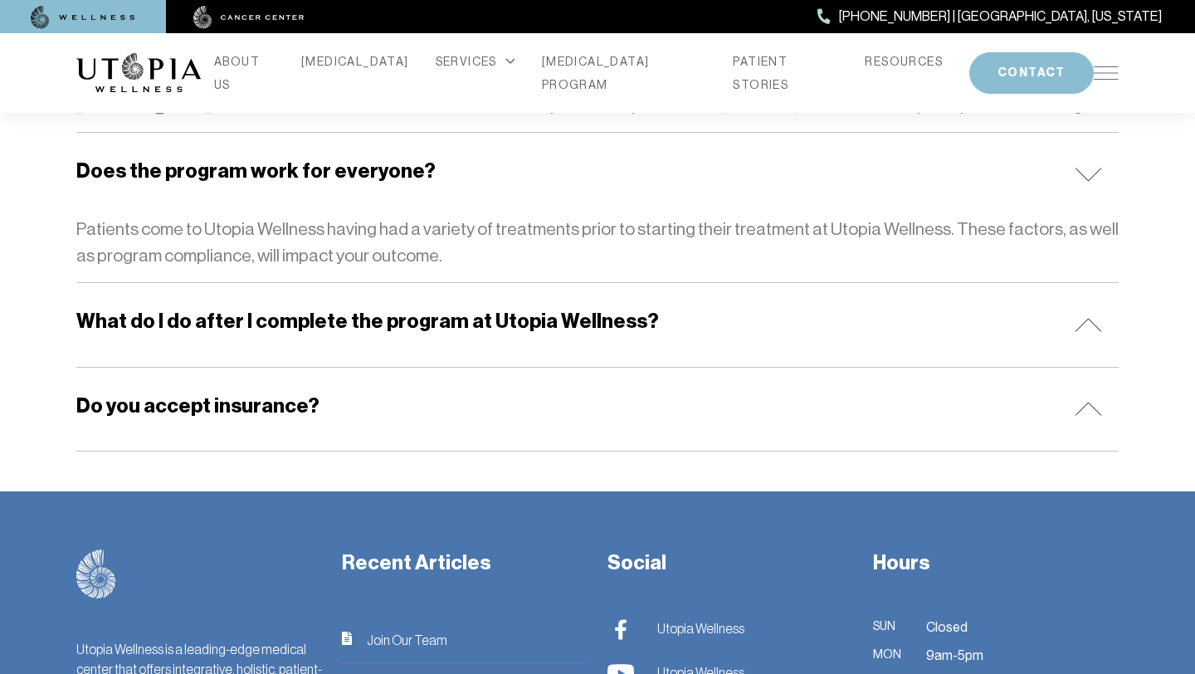
click at [308, 355] on div "What do I do after I complete the program at Utopia Wellness?" at bounding box center [597, 325] width 1042 height 84
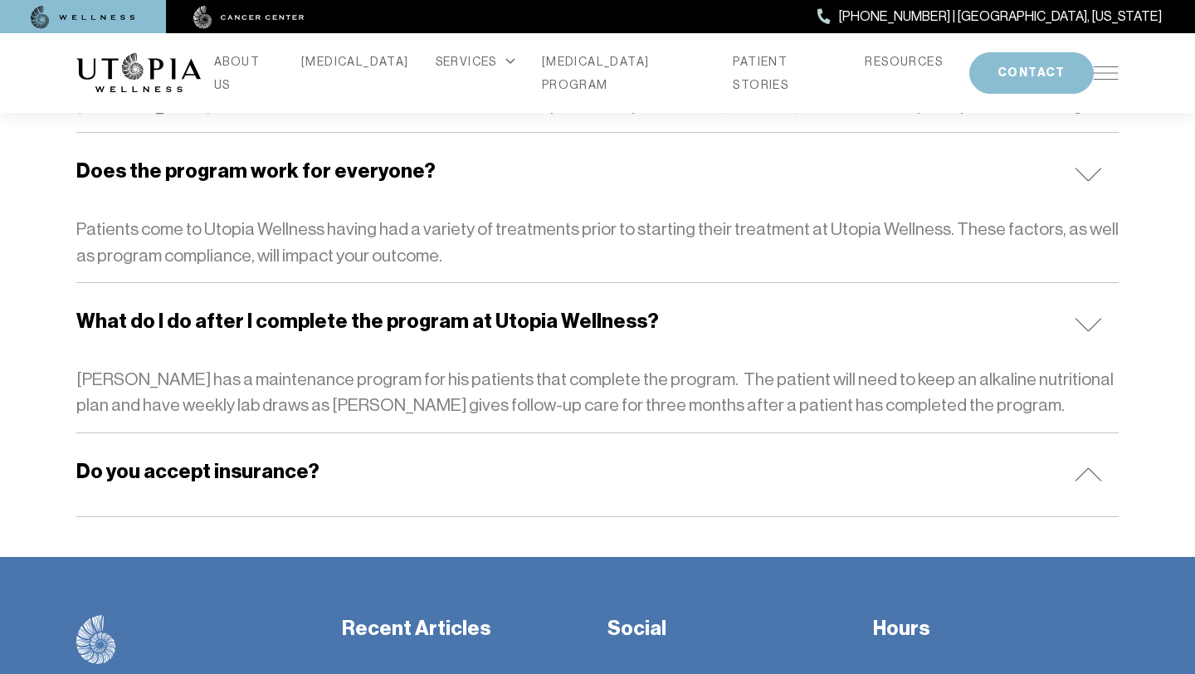
click at [269, 479] on h5 "Do you accept insurance?" at bounding box center [197, 471] width 243 height 27
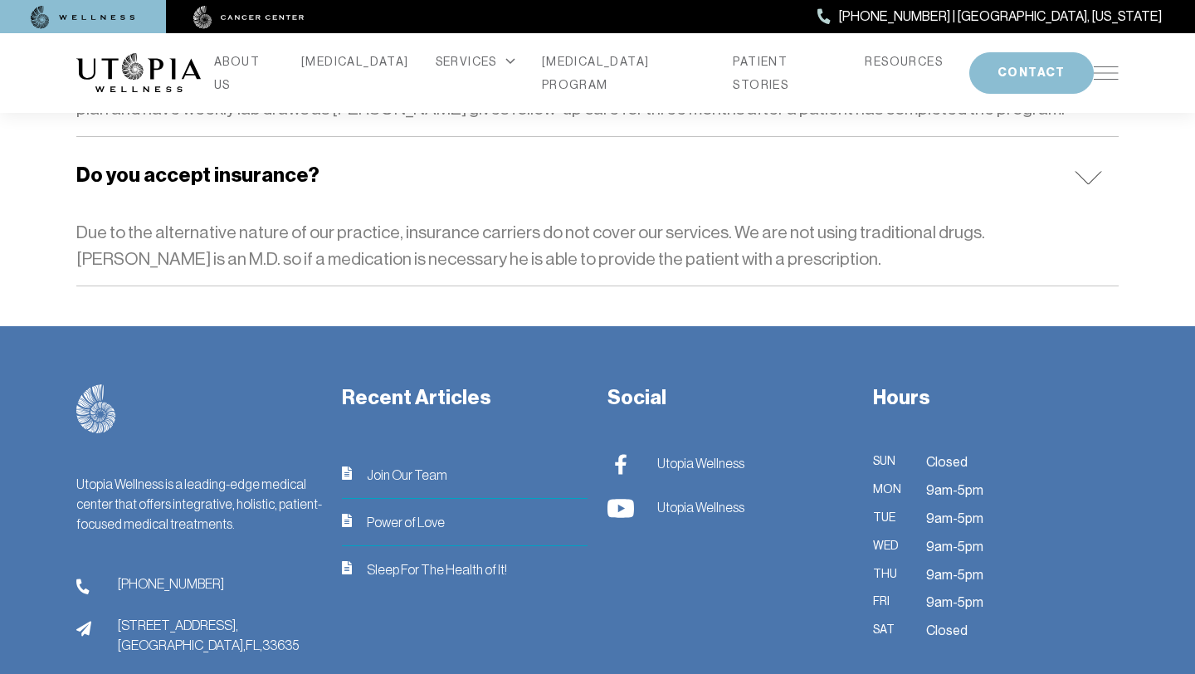
scroll to position [0, 0]
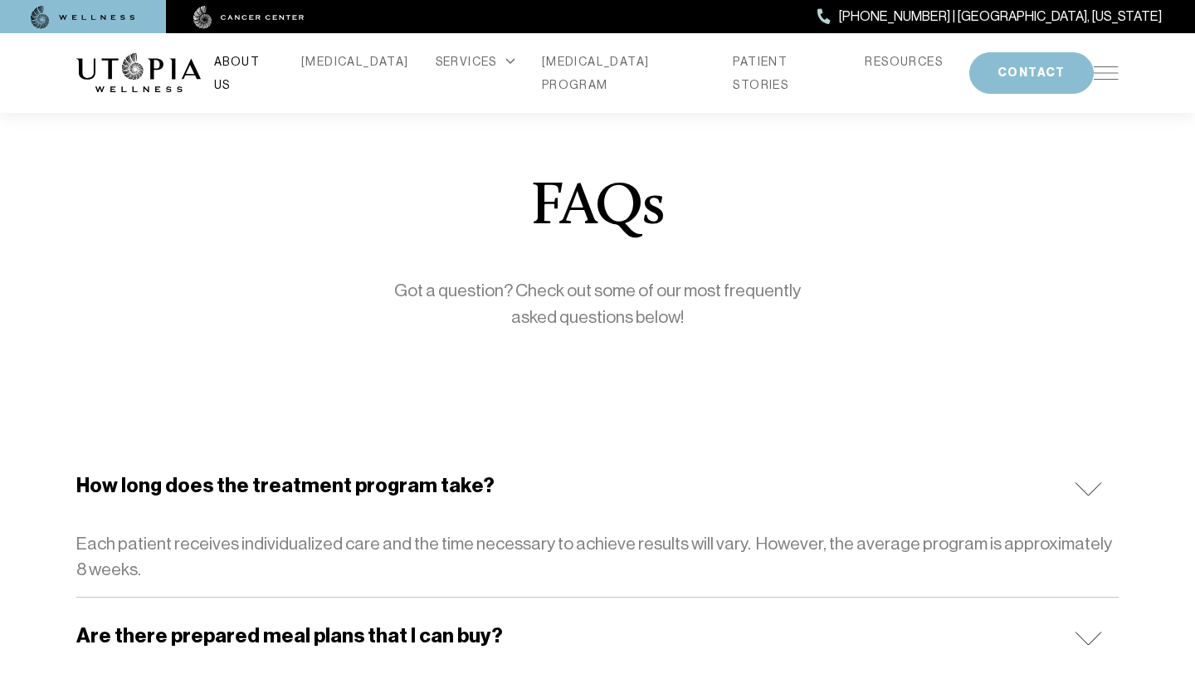
click at [275, 74] on link "ABOUT US" at bounding box center [244, 73] width 61 height 46
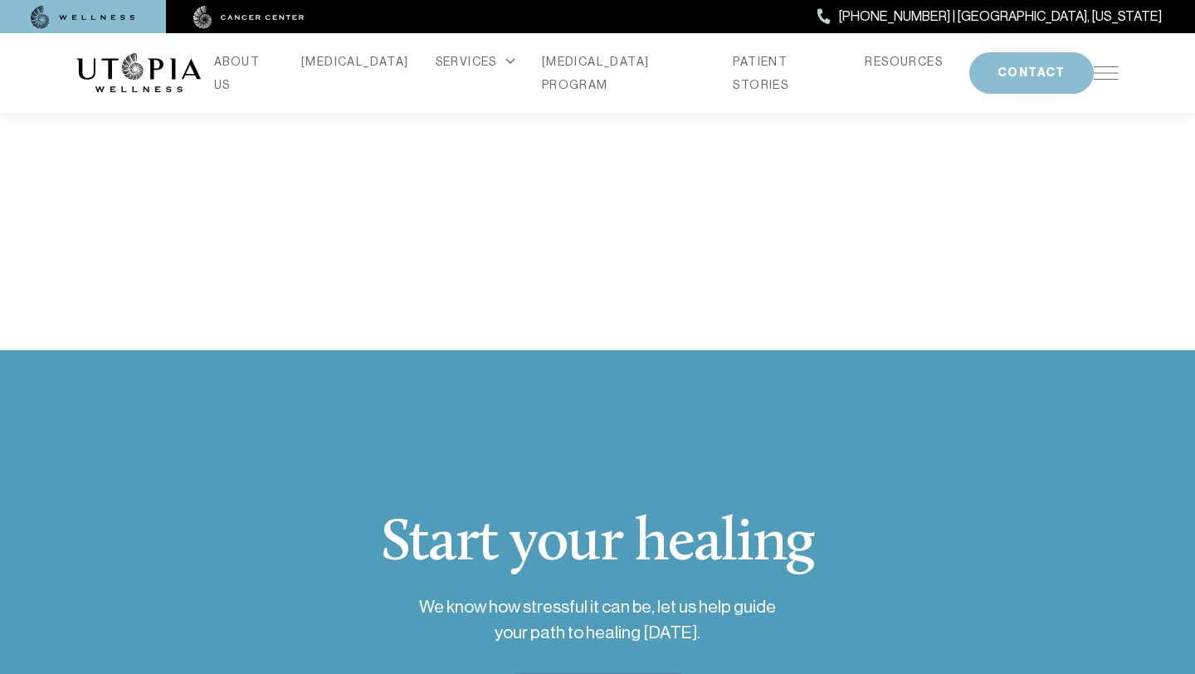
scroll to position [3798, 0]
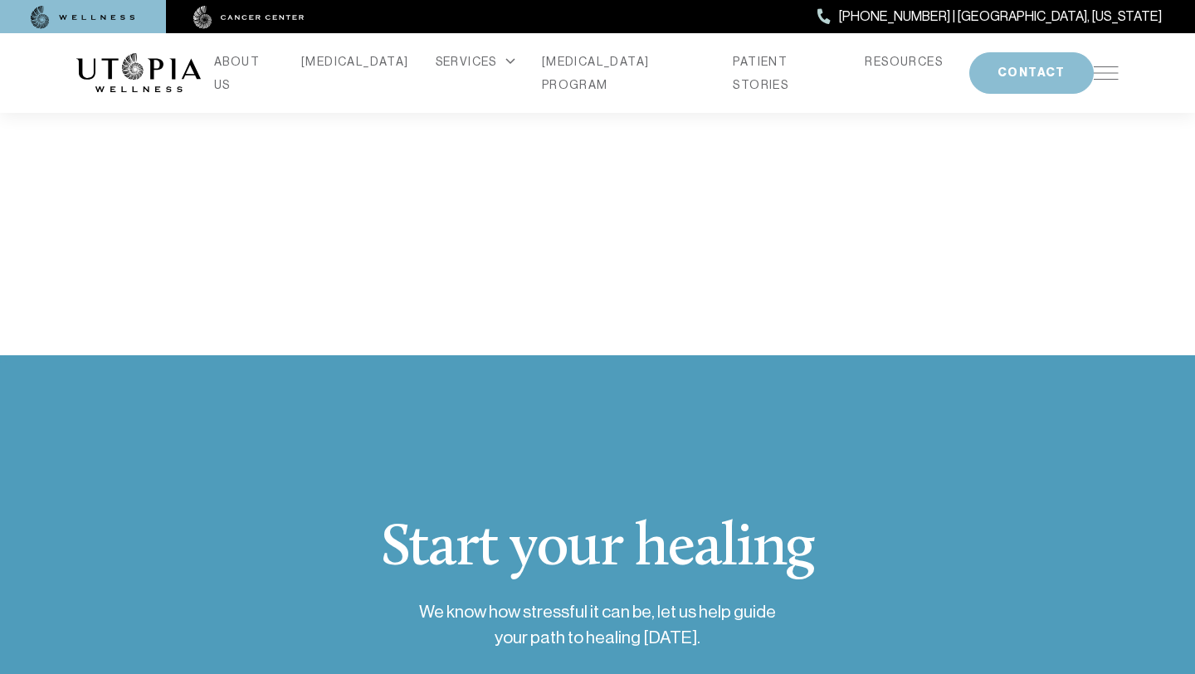
click at [1106, 82] on div "ABOUT US CANCER SERVICES Services Overview Oxidative Stress: What It Is, Why It…" at bounding box center [597, 73] width 1042 height 80
click at [1106, 74] on img at bounding box center [1105, 72] width 25 height 13
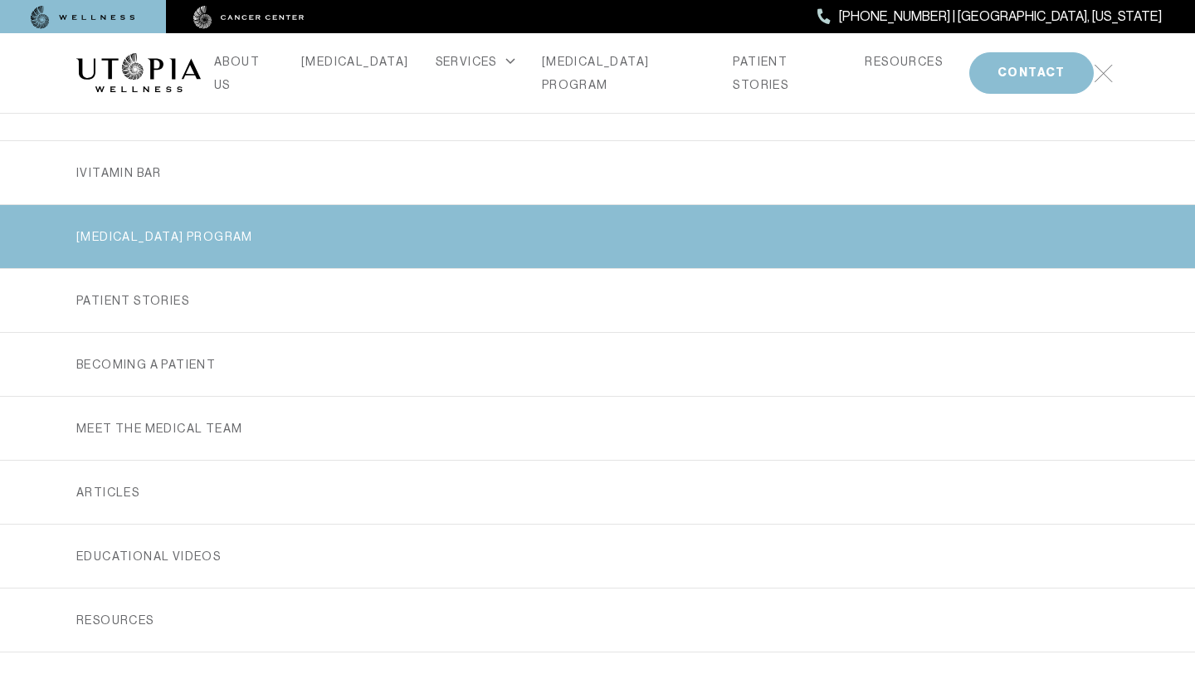
scroll to position [230, 0]
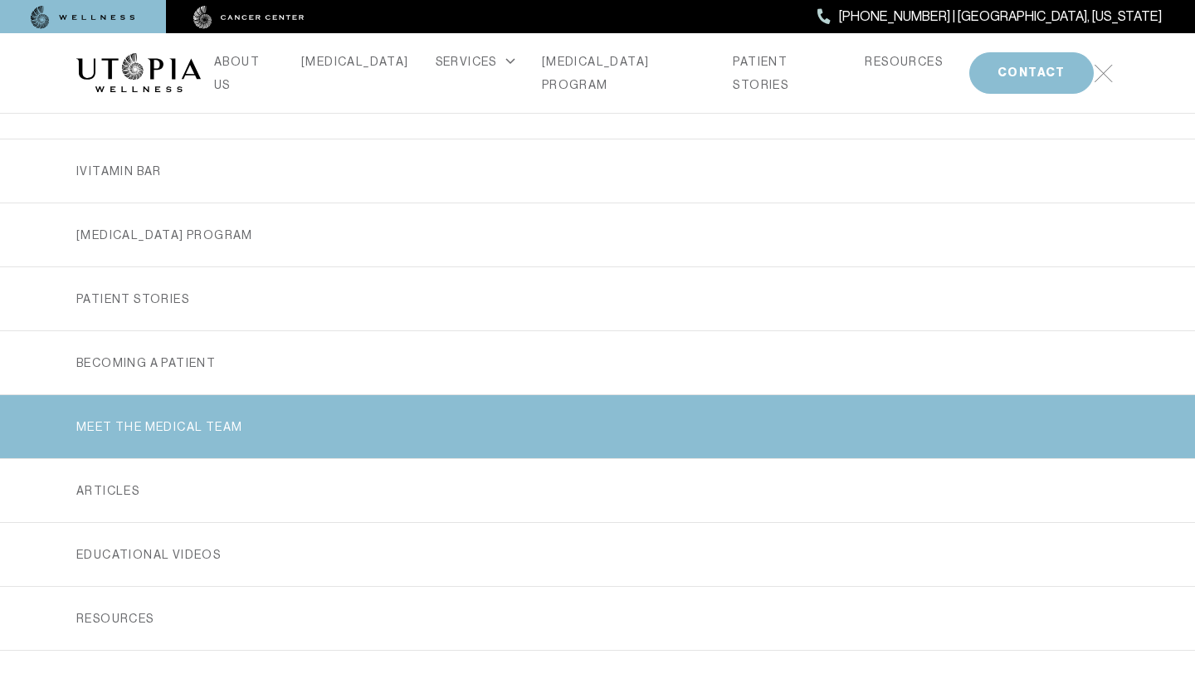
click at [245, 408] on link "MEET THE MEDICAL TEAM" at bounding box center [597, 426] width 1042 height 63
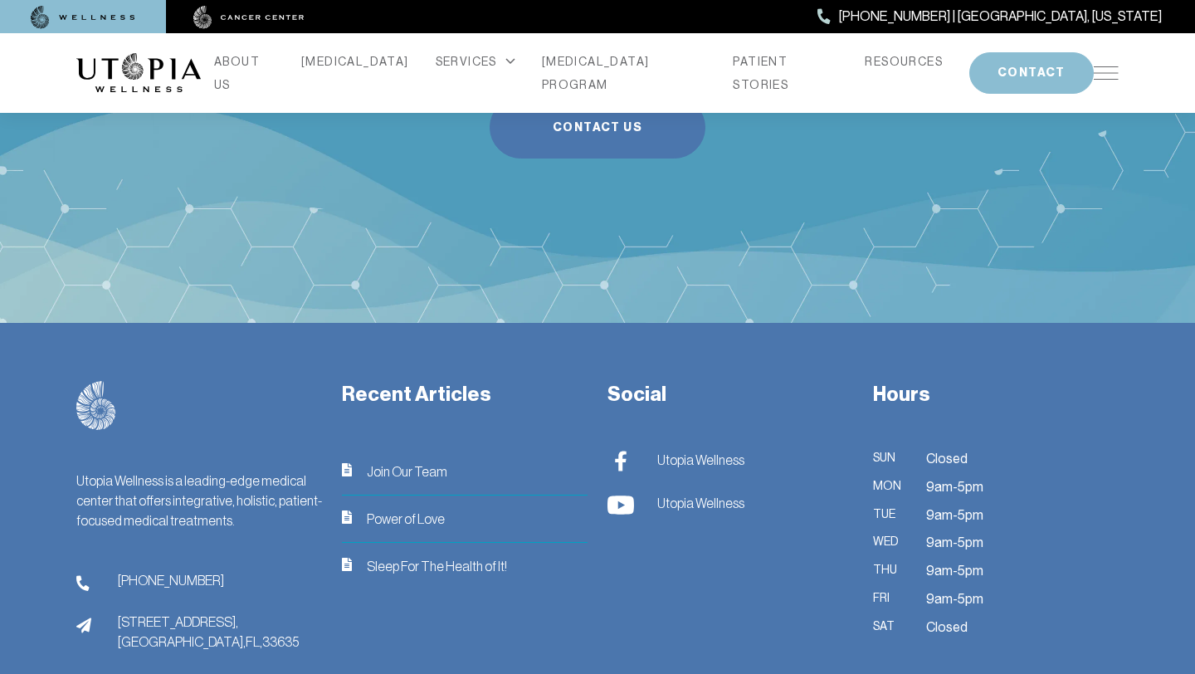
scroll to position [5947, 0]
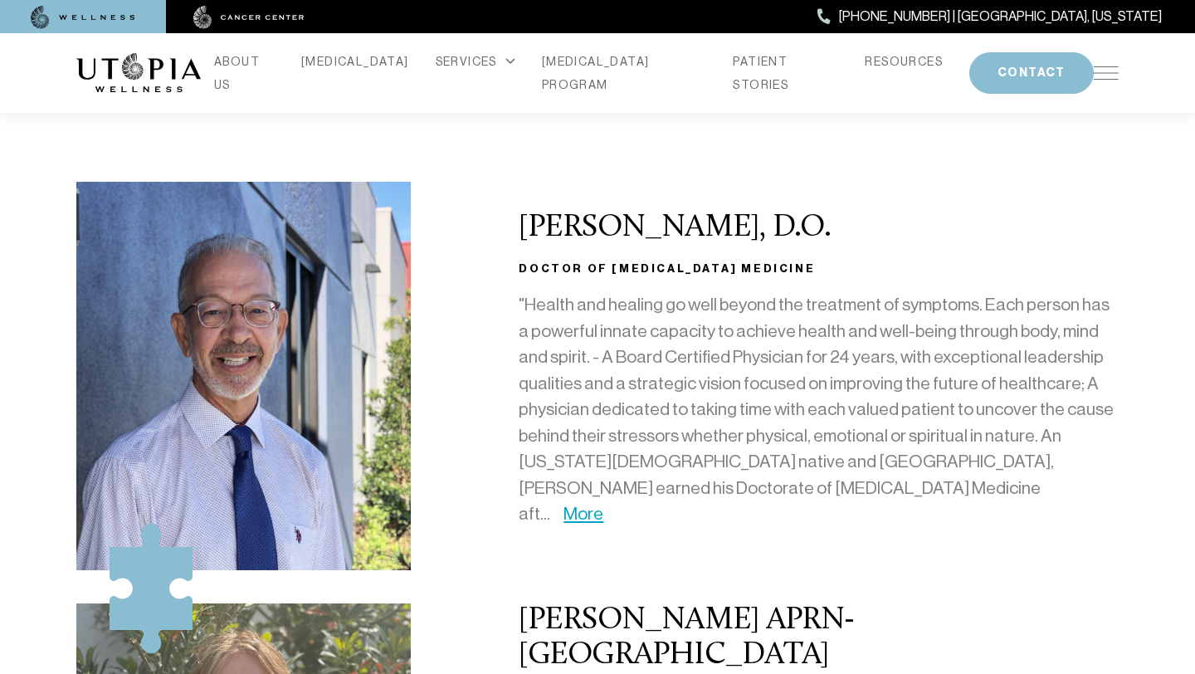
scroll to position [196, 0]
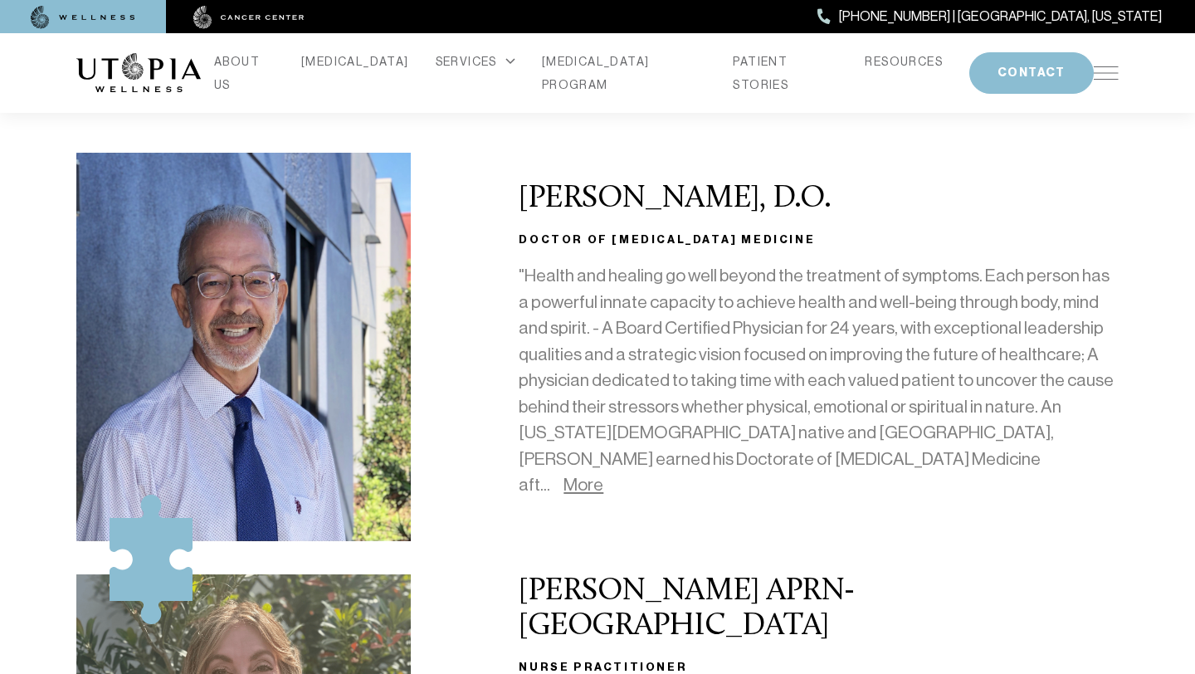
click at [603, 475] on link "More" at bounding box center [583, 485] width 40 height 20
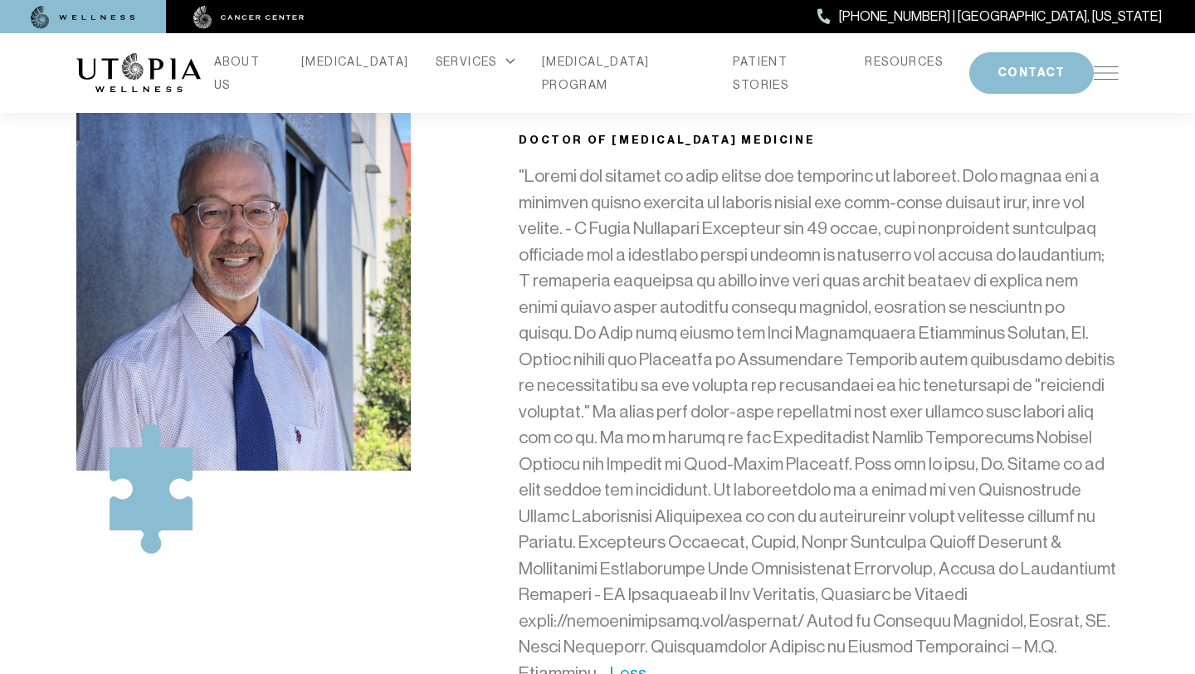
scroll to position [270, 0]
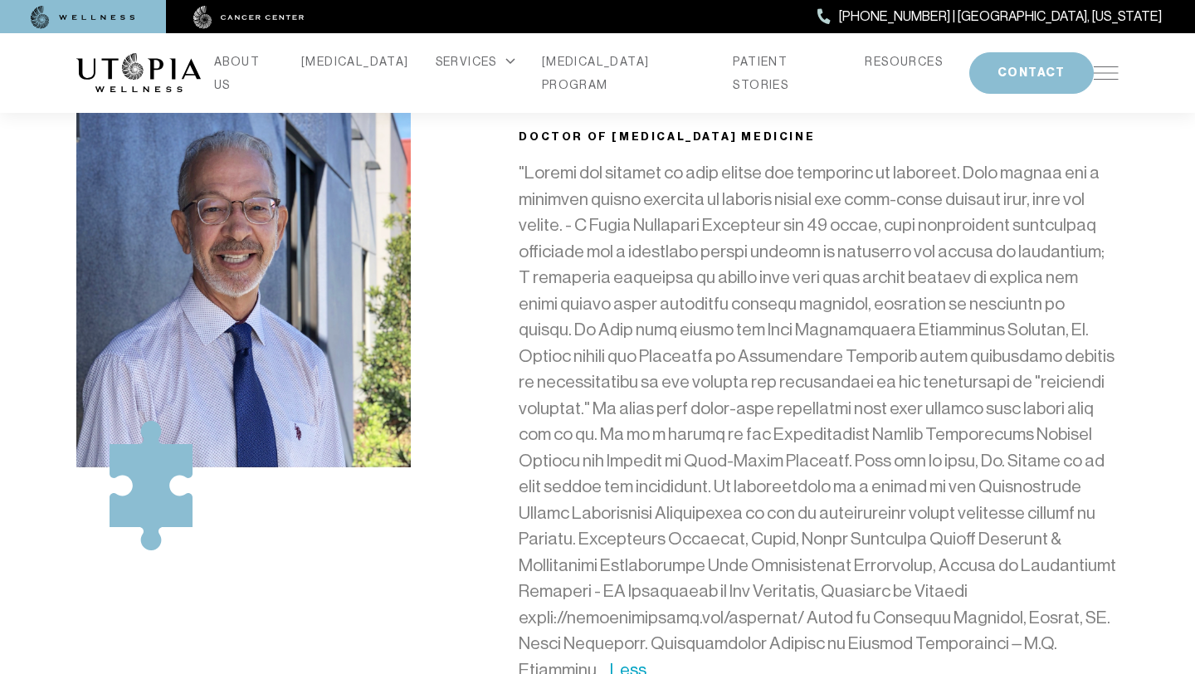
click at [1106, 83] on div "ABOUT US [MEDICAL_DATA] SERVICES Services Overview [MEDICAL_DATA]: What It Is, …" at bounding box center [597, 73] width 1042 height 80
click at [1106, 76] on img at bounding box center [1105, 72] width 25 height 13
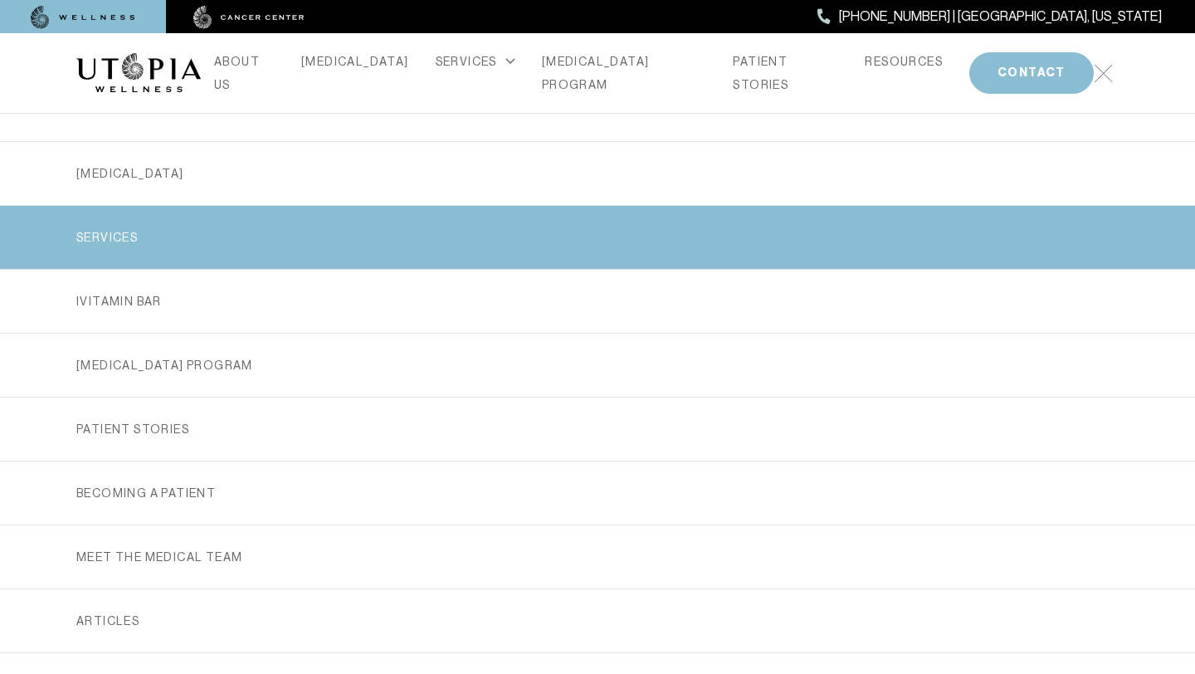
scroll to position [200, 0]
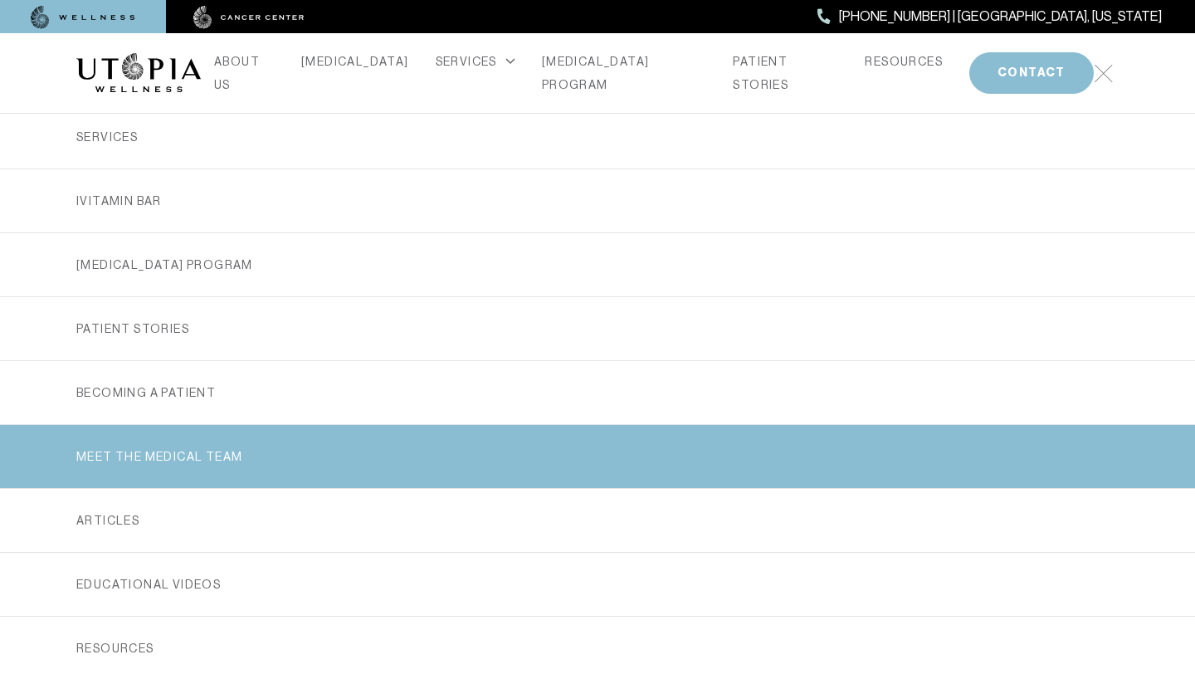
click at [159, 450] on link "MEET THE MEDICAL TEAM" at bounding box center [597, 456] width 1042 height 63
click at [223, 452] on link "MEET THE MEDICAL TEAM" at bounding box center [597, 456] width 1042 height 63
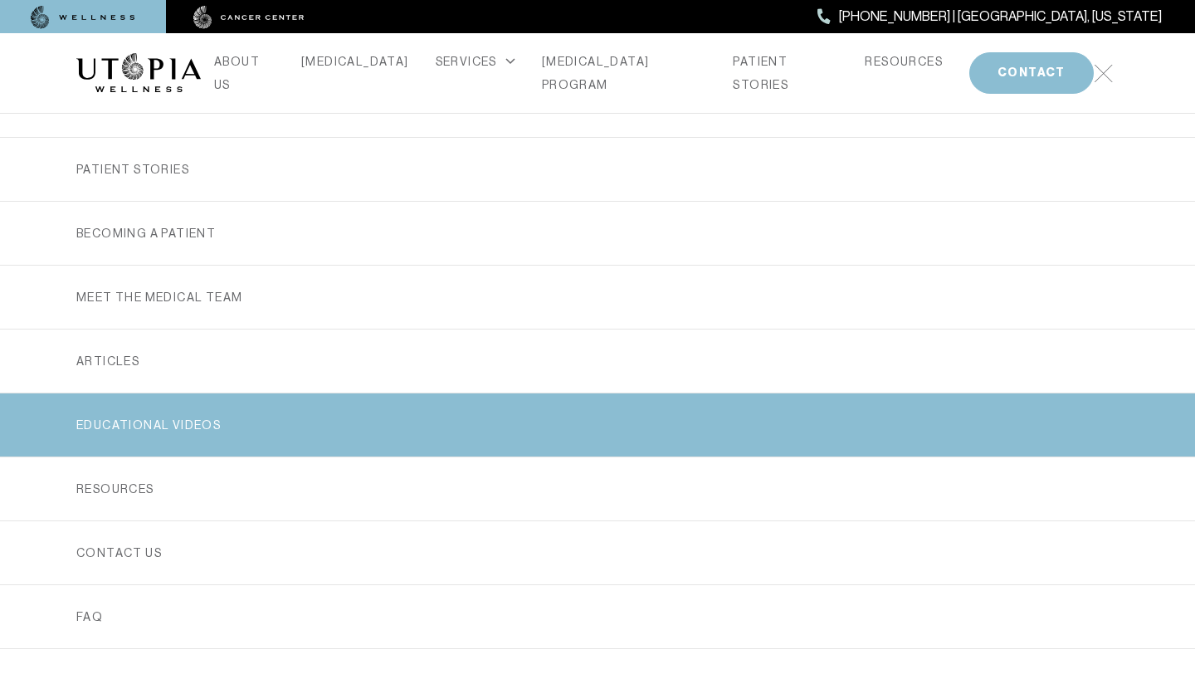
scroll to position [380, 0]
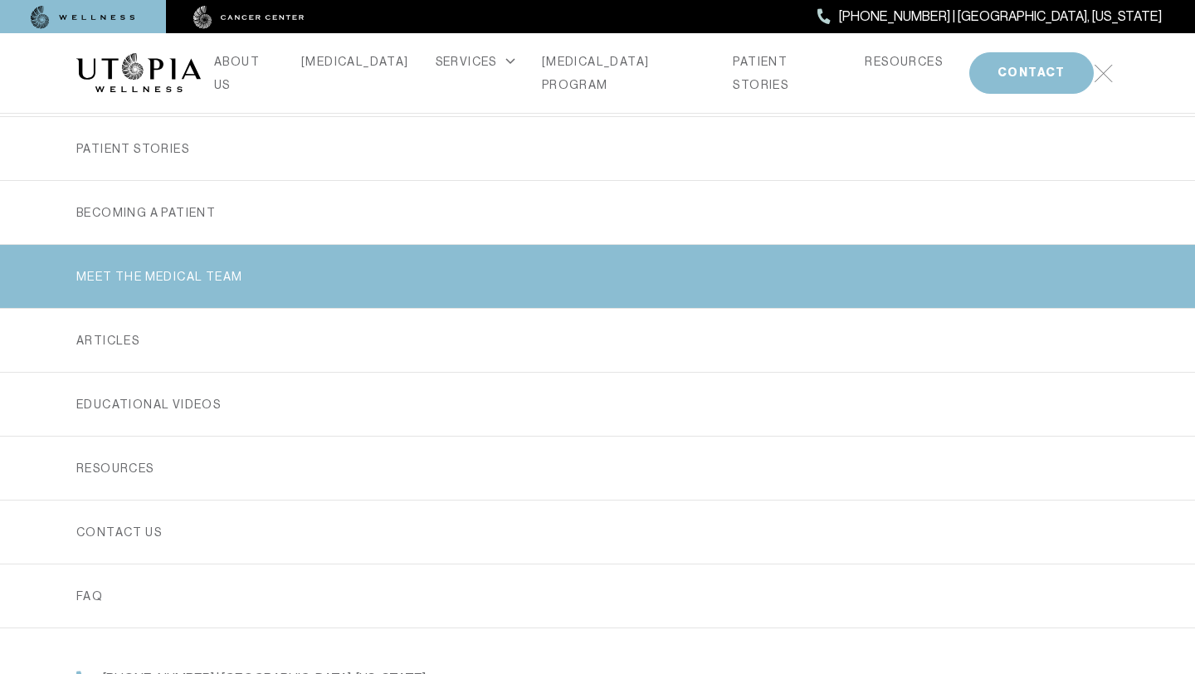
click at [131, 284] on link "MEET THE MEDICAL TEAM" at bounding box center [597, 276] width 1042 height 63
click at [169, 274] on link "MEET THE MEDICAL TEAM" at bounding box center [597, 276] width 1042 height 63
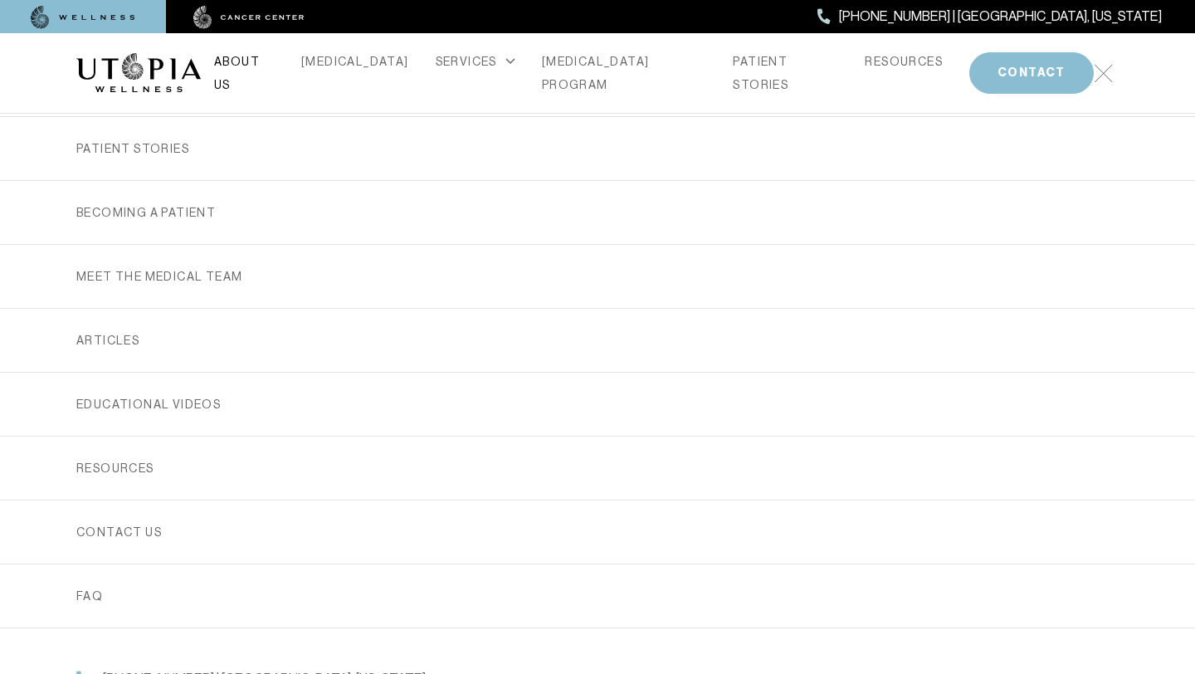
click at [268, 76] on link "ABOUT US" at bounding box center [244, 73] width 61 height 46
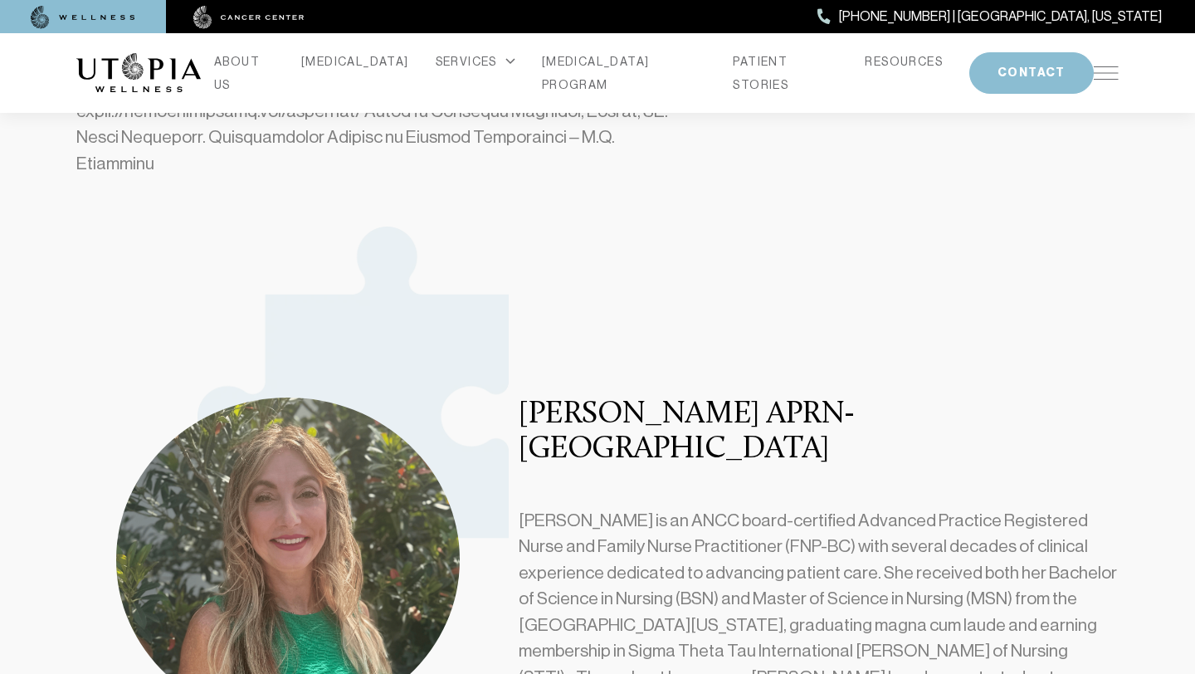
scroll to position [1105, 0]
click at [275, 62] on link "ABOUT US" at bounding box center [244, 73] width 61 height 46
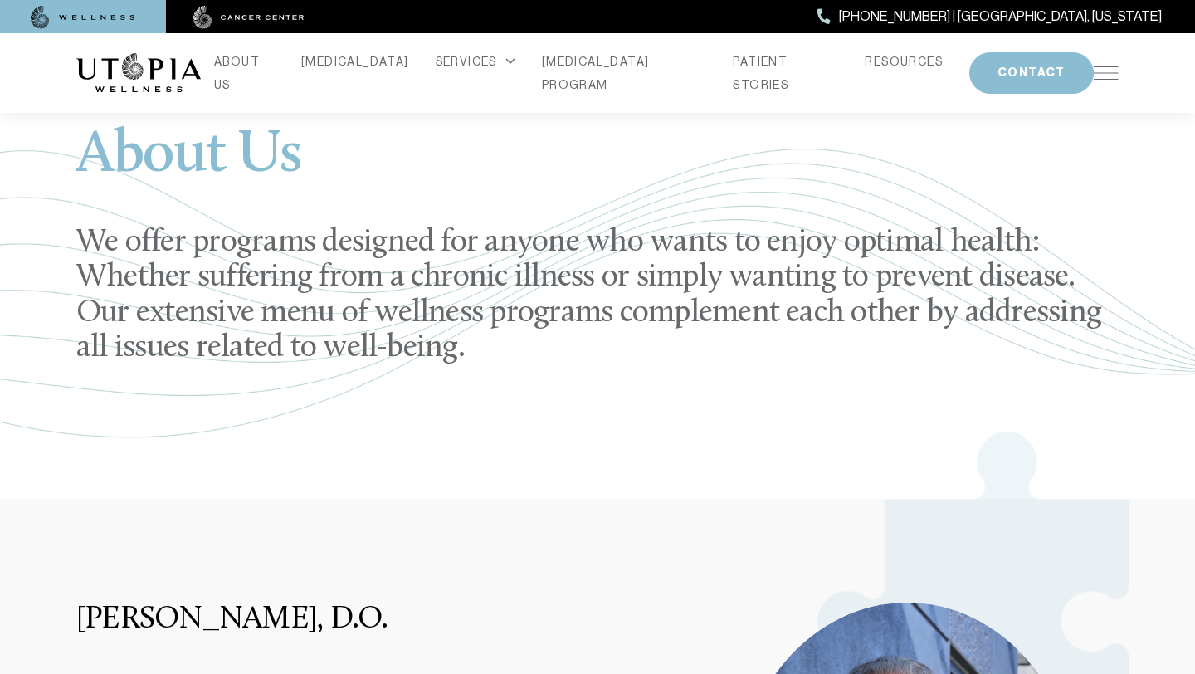
scroll to position [0, 0]
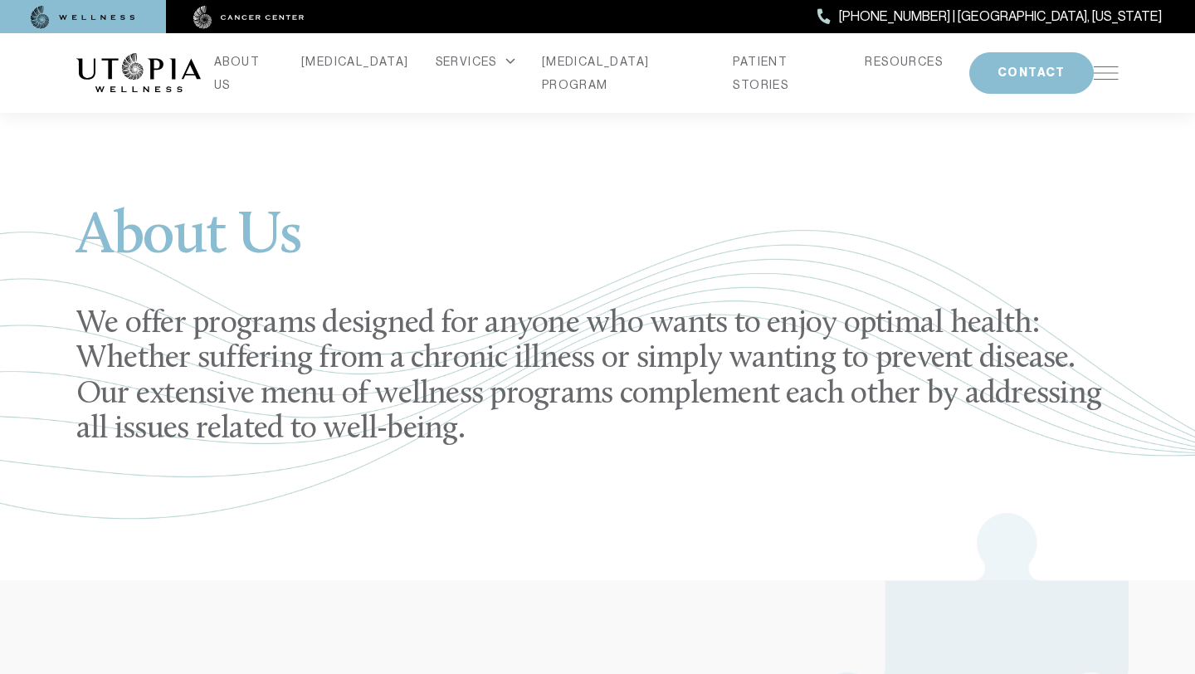
click at [1116, 78] on div "ABOUT US CANCER SERVICES Services Overview Oxidative Stress: What It Is, Why It…" at bounding box center [597, 73] width 1042 height 80
click at [1113, 67] on img at bounding box center [1105, 72] width 25 height 13
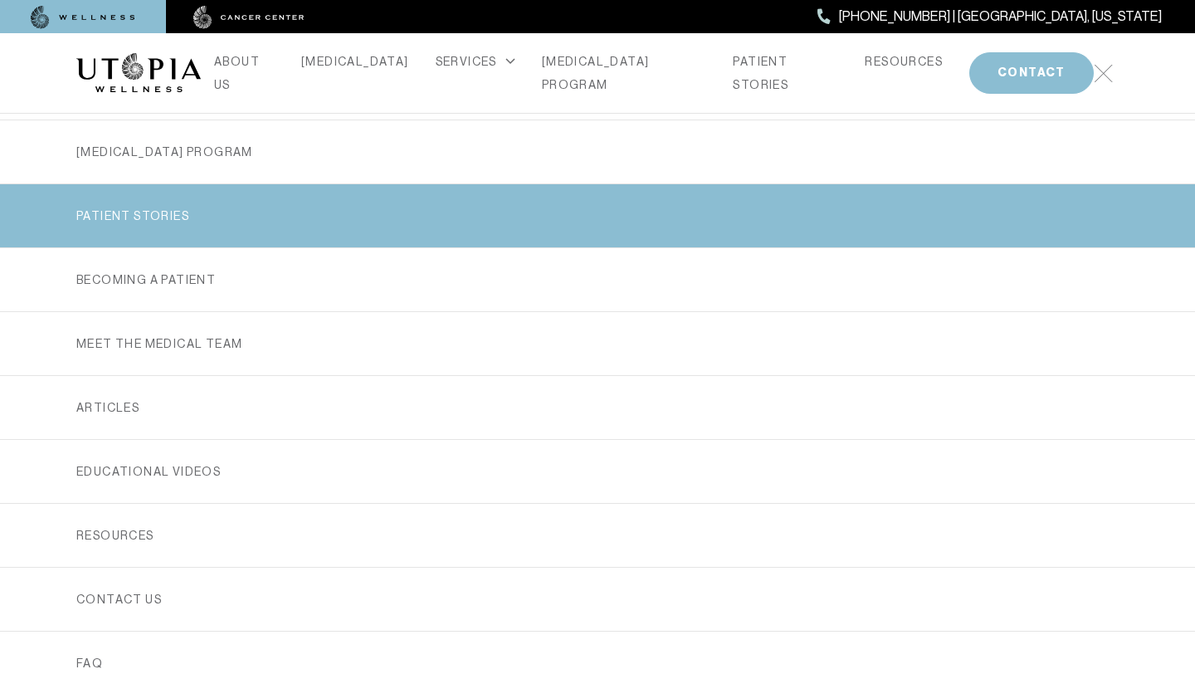
scroll to position [326, 0]
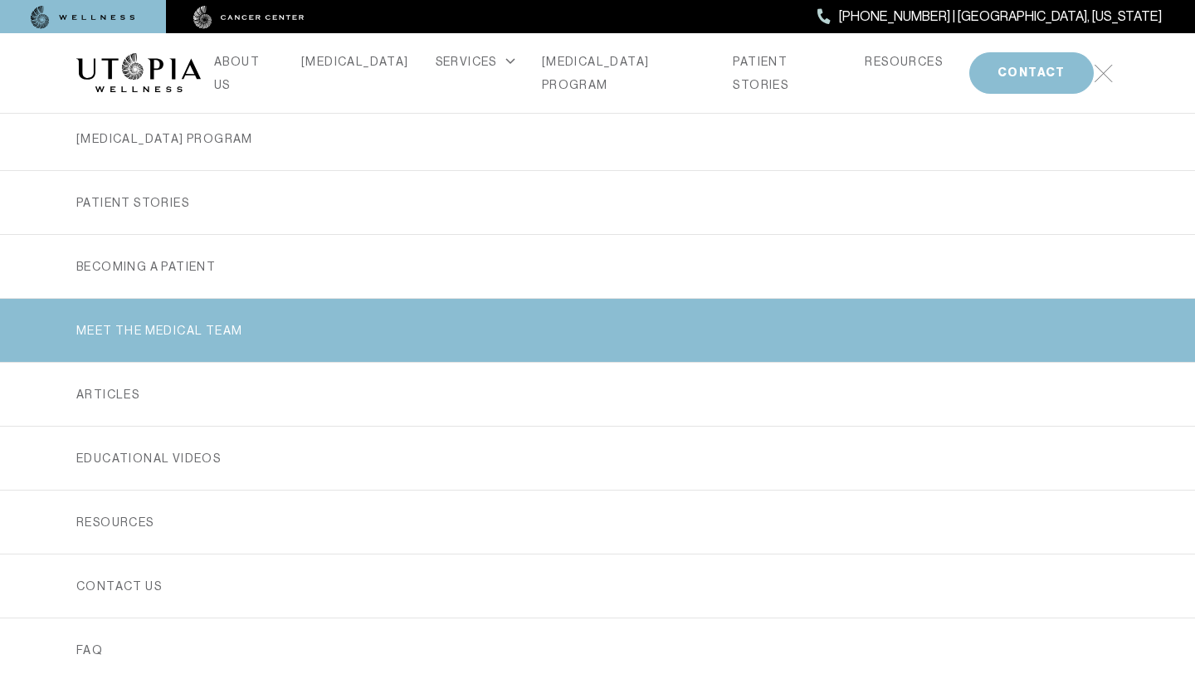
click at [157, 324] on link "MEET THE MEDICAL TEAM" at bounding box center [597, 330] width 1042 height 63
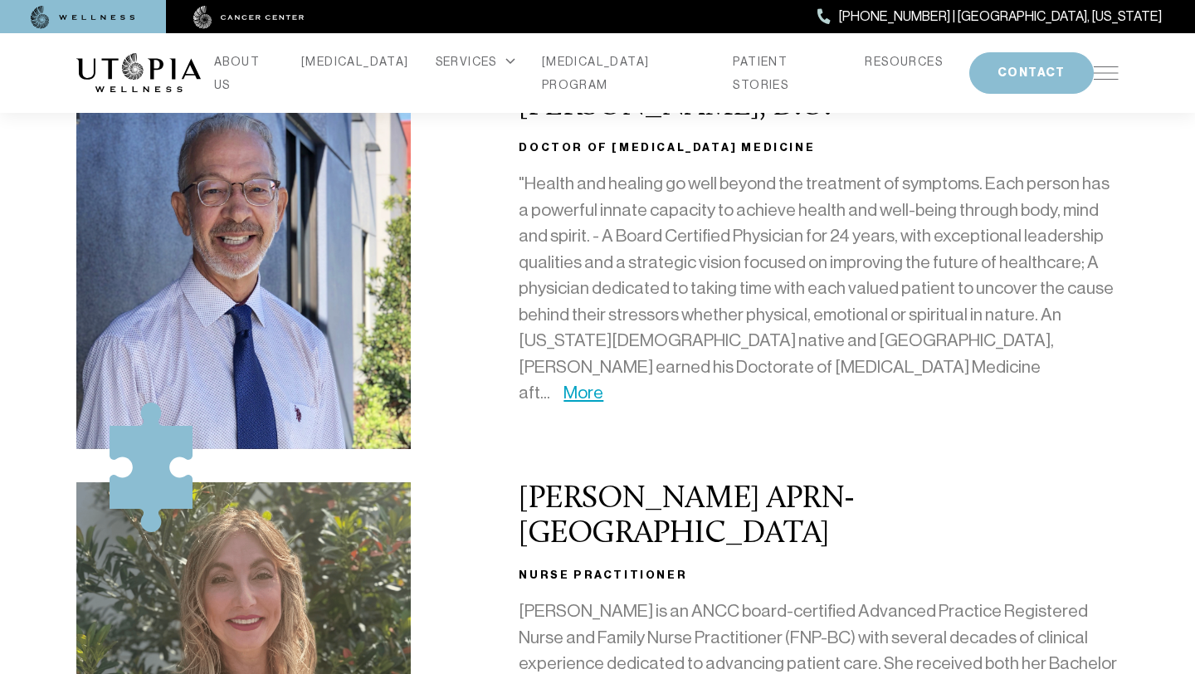
scroll to position [285, 0]
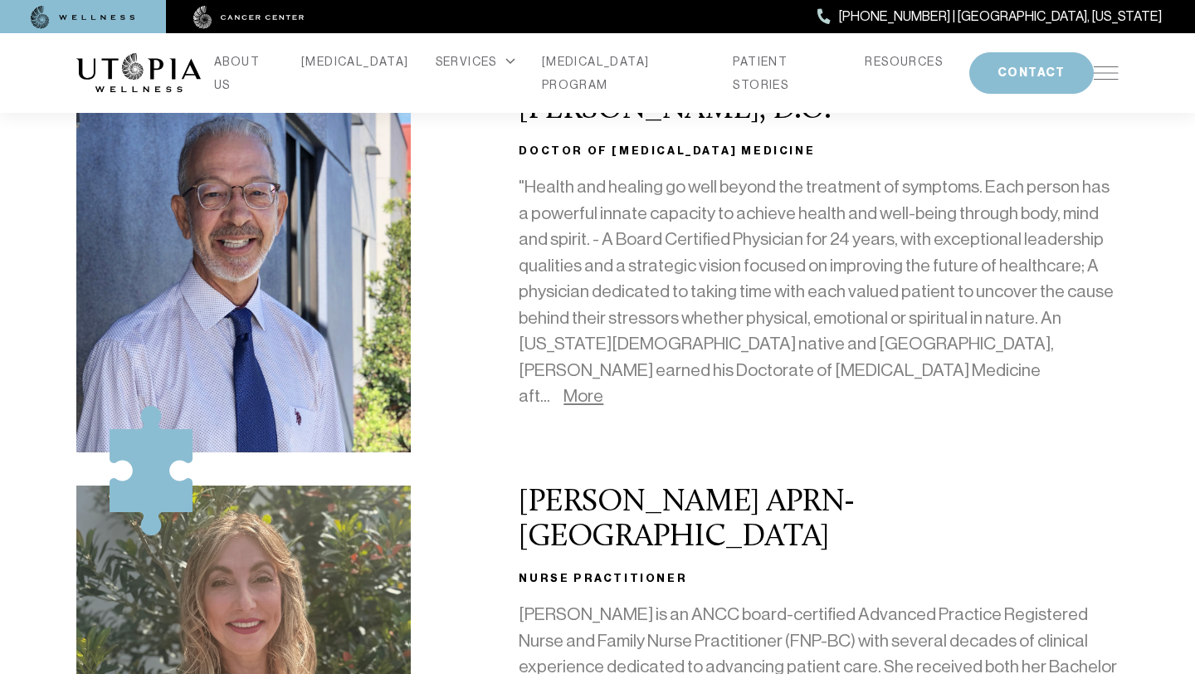
click at [603, 386] on link "More" at bounding box center [583, 396] width 40 height 20
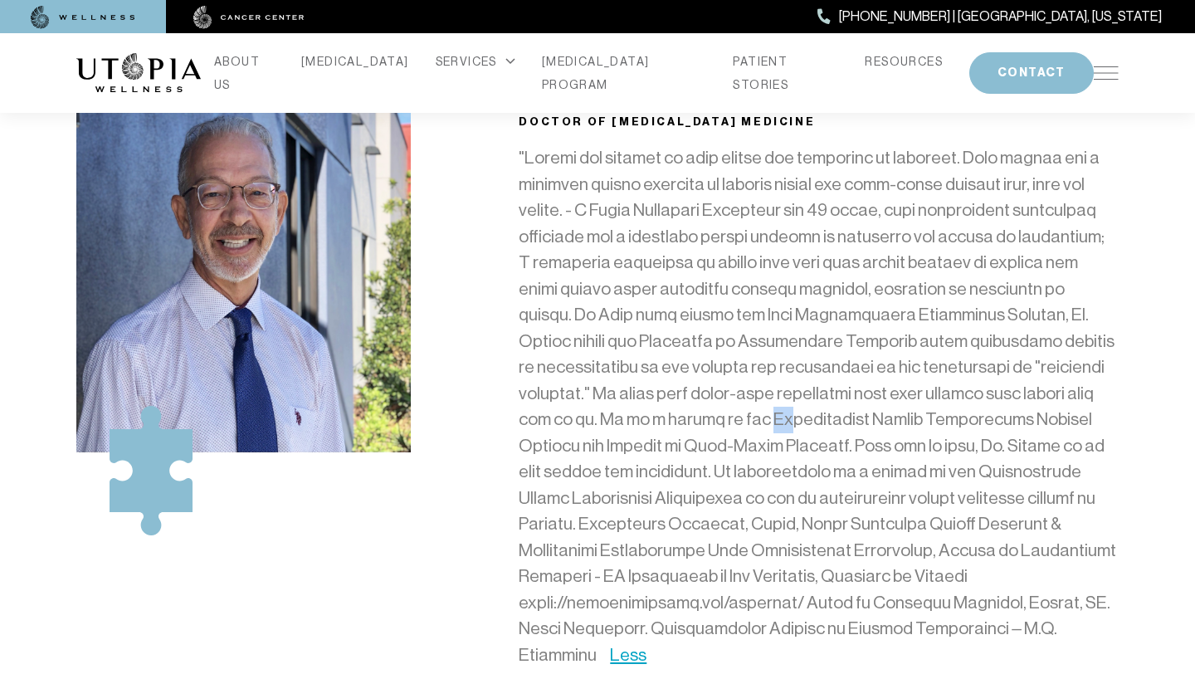
drag, startPoint x: 627, startPoint y: 418, endPoint x: 641, endPoint y: 431, distance: 18.8
click at [641, 431] on p "Less" at bounding box center [819, 406] width 600 height 523
click at [670, 421] on p "Less" at bounding box center [819, 406] width 600 height 523
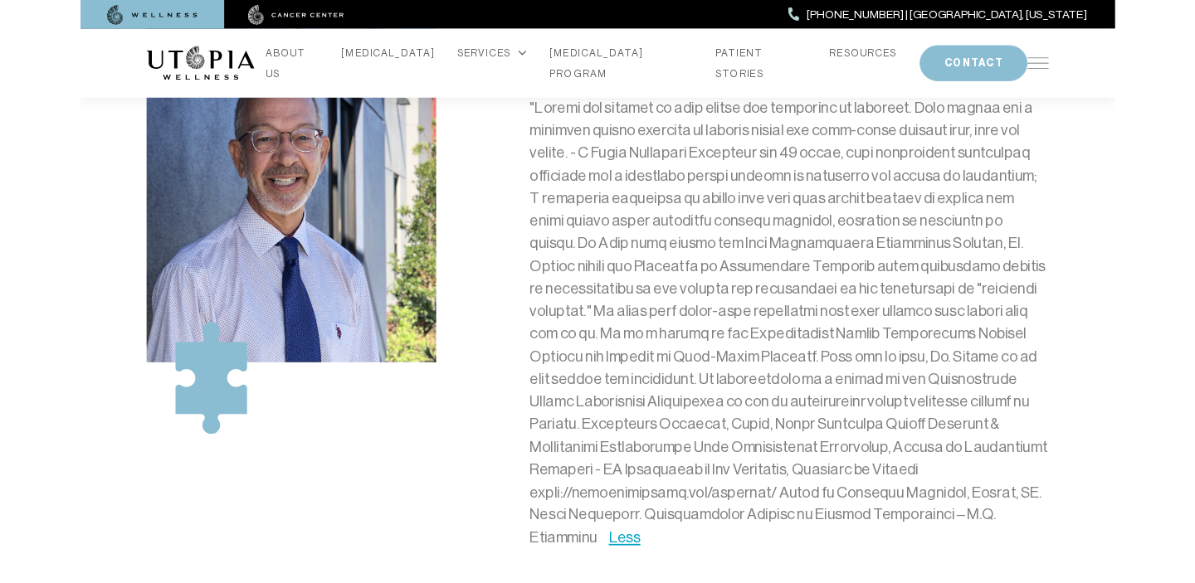
scroll to position [322, 0]
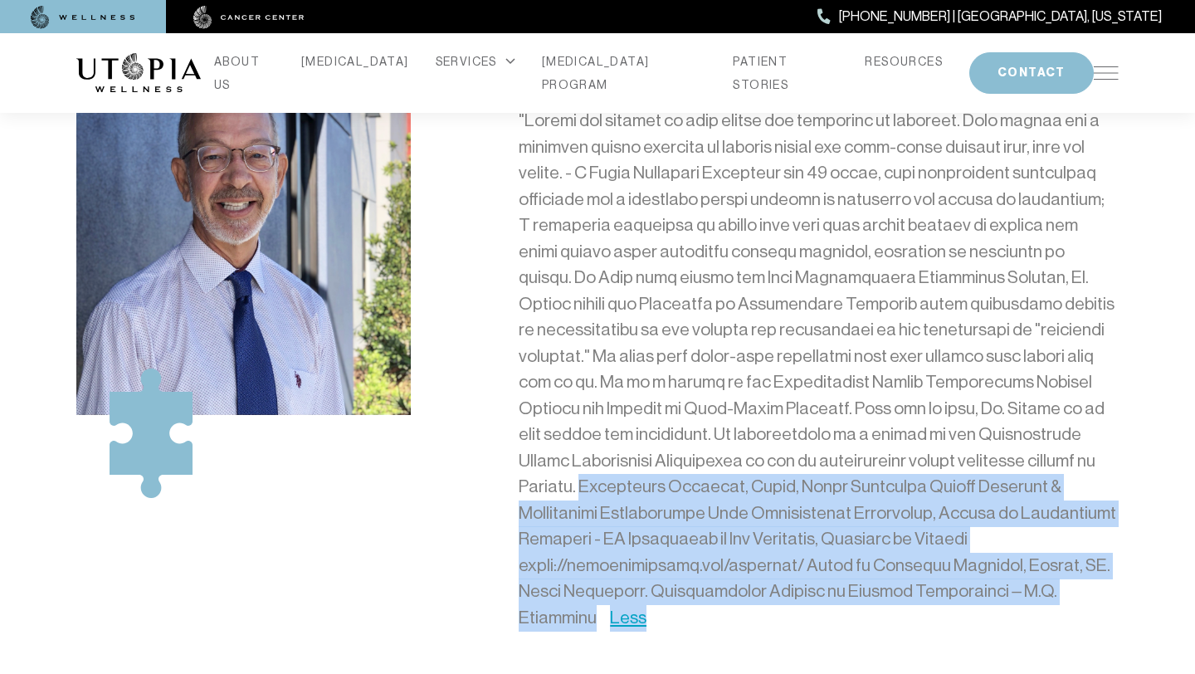
drag, startPoint x: 923, startPoint y: 454, endPoint x: 924, endPoint y: 610, distance: 156.0
click at [924, 610] on div "Less" at bounding box center [819, 376] width 600 height 536
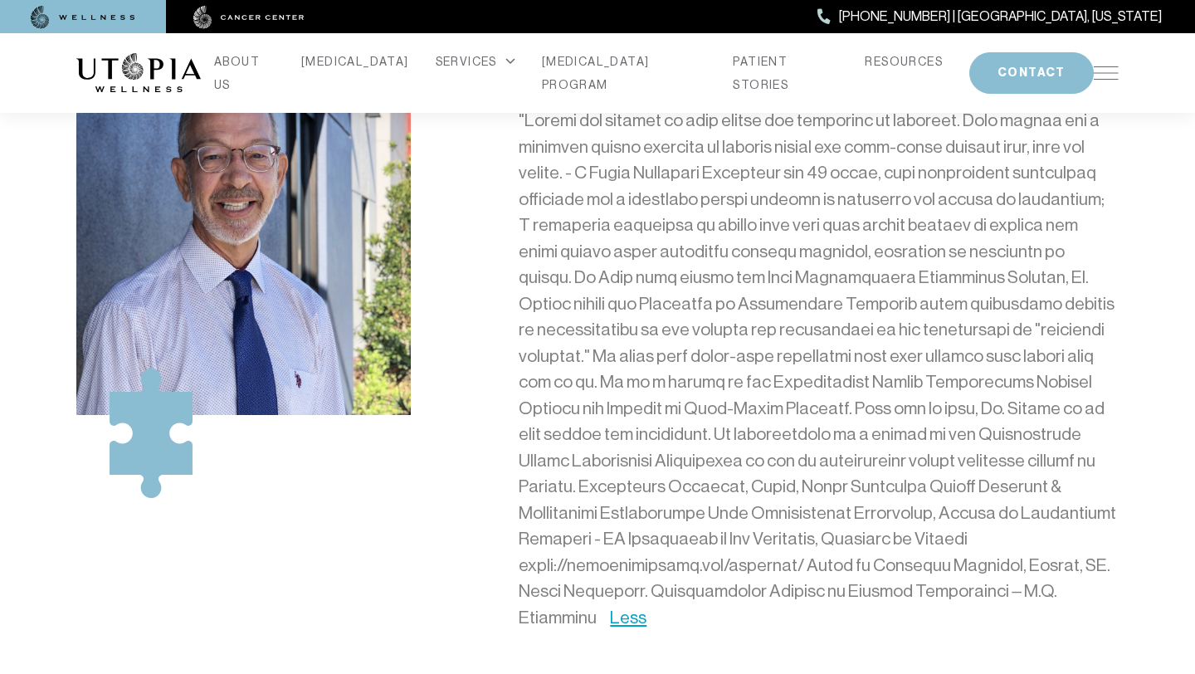
click at [674, 528] on p "Less" at bounding box center [819, 369] width 600 height 523
drag, startPoint x: 673, startPoint y: 531, endPoint x: 888, endPoint y: 544, distance: 215.3
click at [888, 544] on p "Less" at bounding box center [819, 369] width 600 height 523
drag, startPoint x: 668, startPoint y: 538, endPoint x: 927, endPoint y: 531, distance: 258.9
click at [928, 530] on p "Less" at bounding box center [819, 369] width 600 height 523
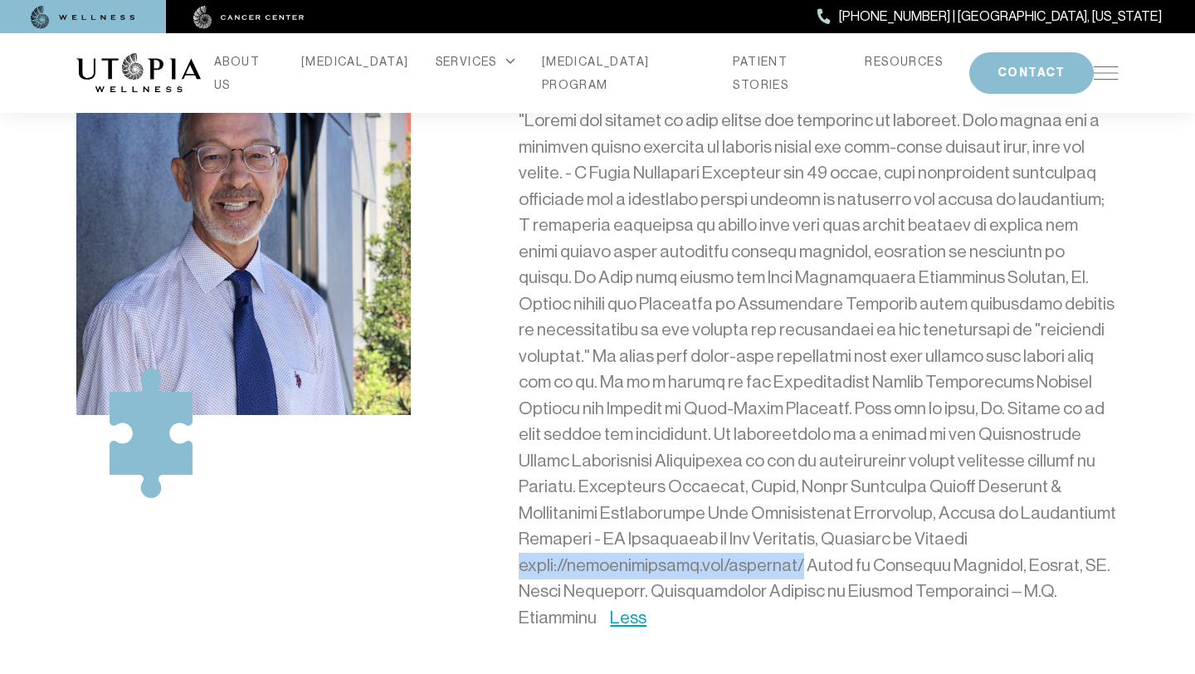
copy p "https://utopiawellness.com/articles/"
click at [883, 605] on div "Less" at bounding box center [819, 376] width 600 height 536
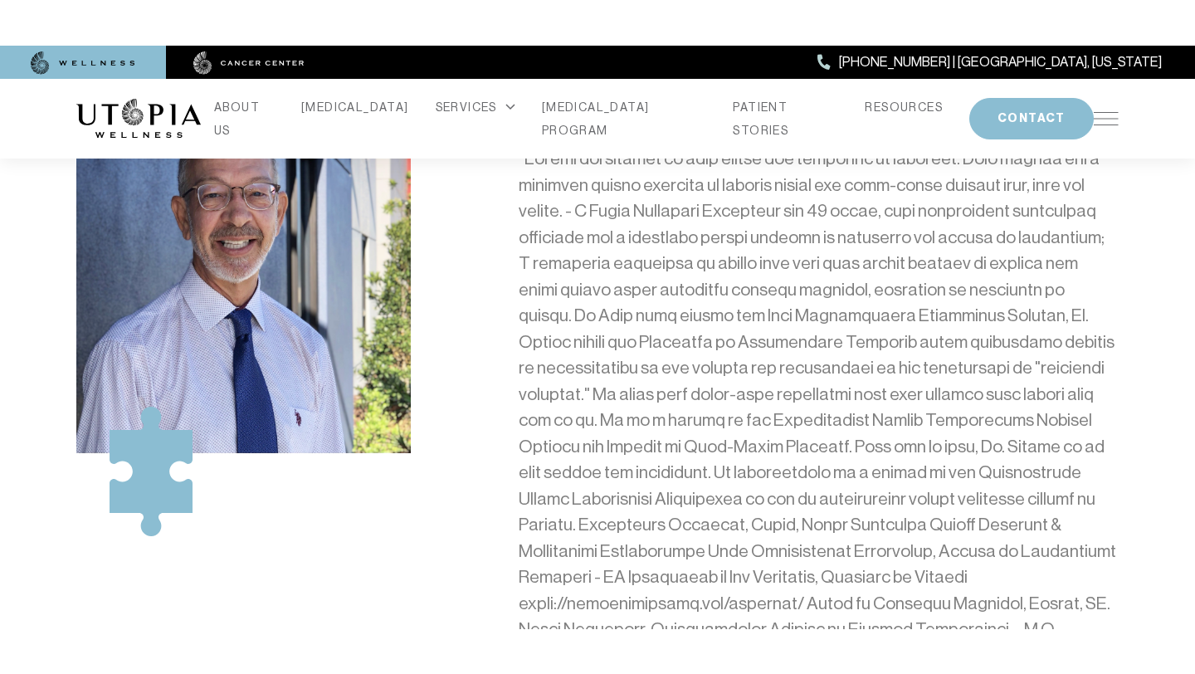
scroll to position [205, 0]
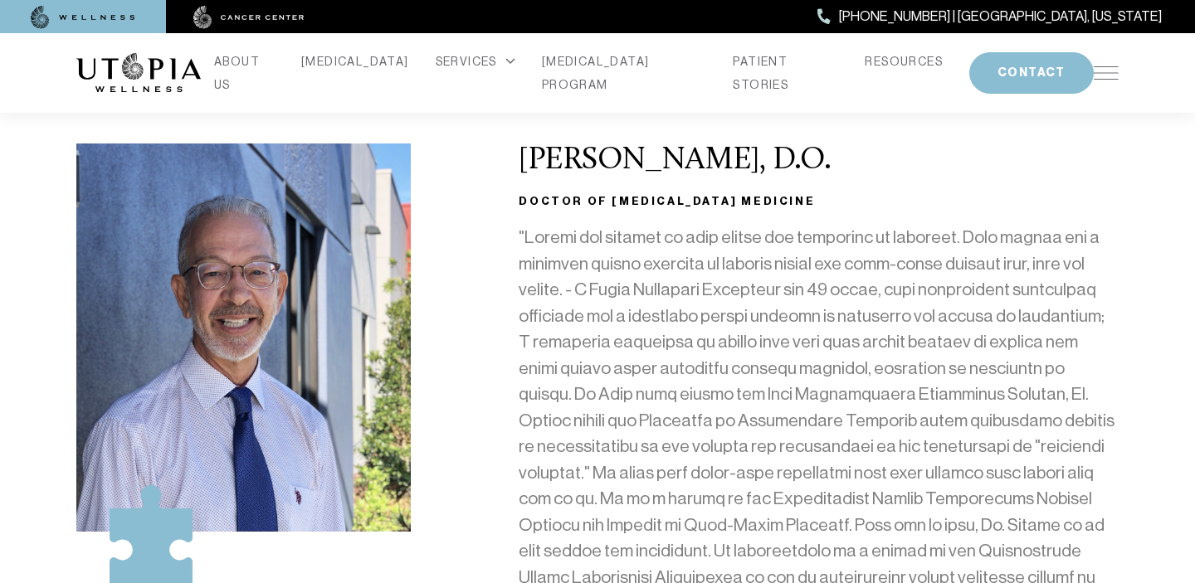
drag, startPoint x: 528, startPoint y: 171, endPoint x: 825, endPoint y: 153, distance: 297.6
click at [825, 153] on h2 "Douglas L. Nelson, D.O." at bounding box center [819, 161] width 600 height 35
copy h2 "Douglas L. Nelson, D.O."
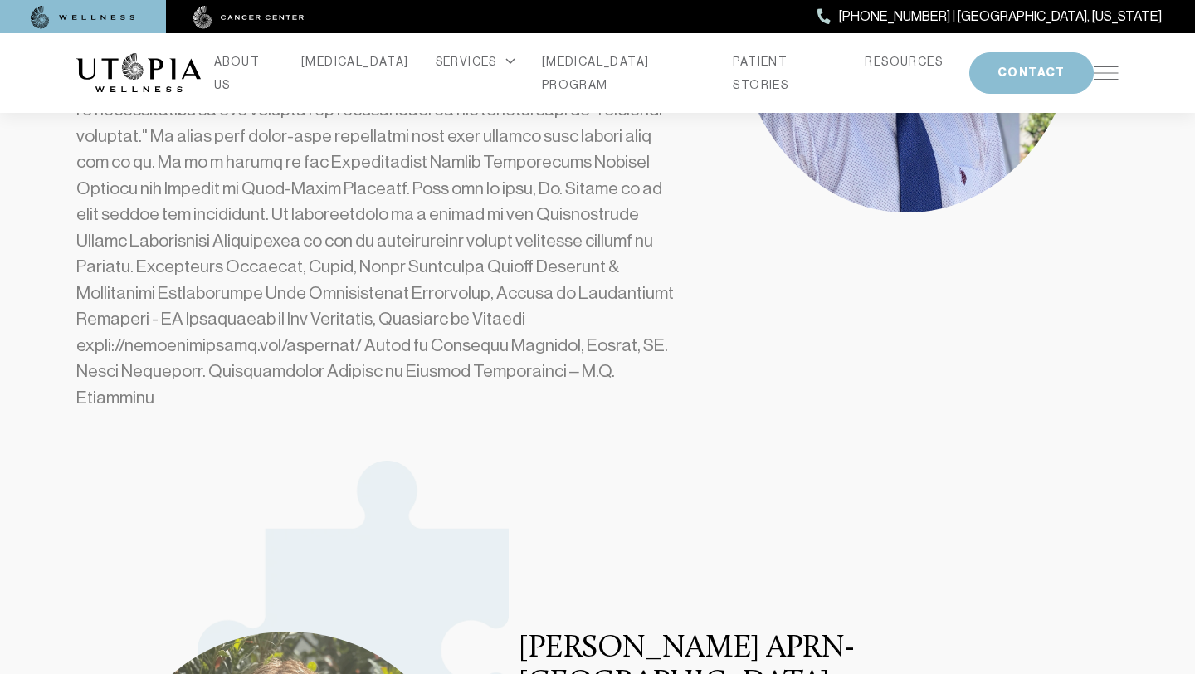
scroll to position [869, 0]
click at [370, 315] on p at bounding box center [376, 150] width 600 height 523
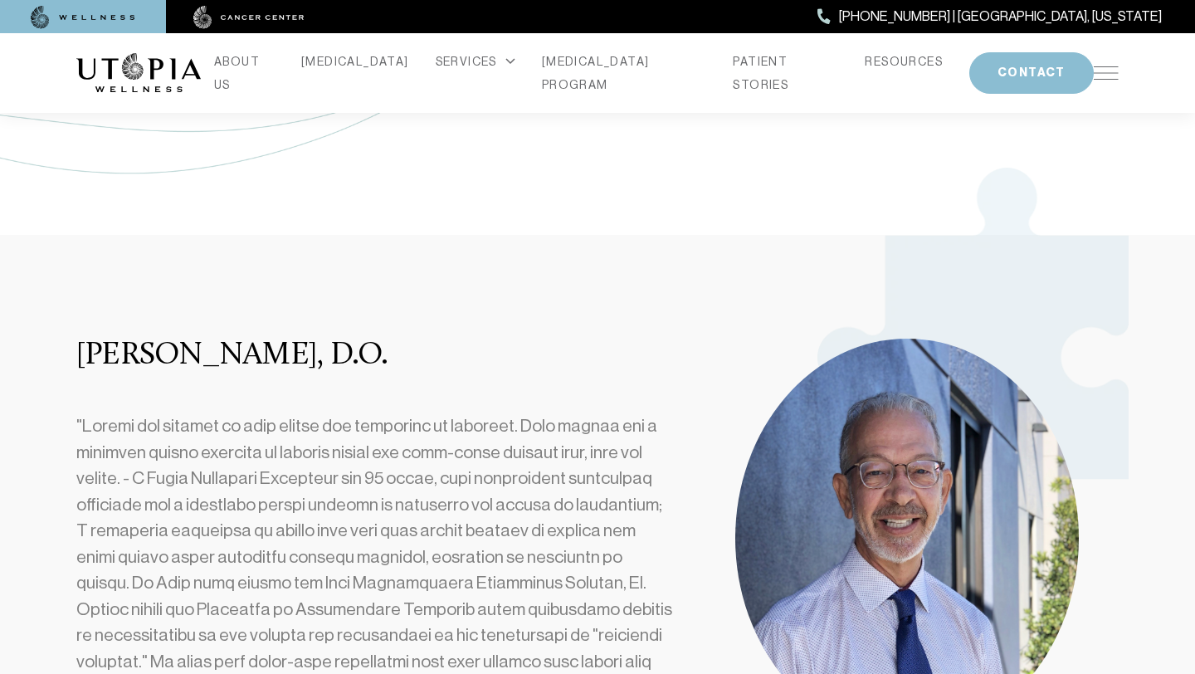
scroll to position [343, 0]
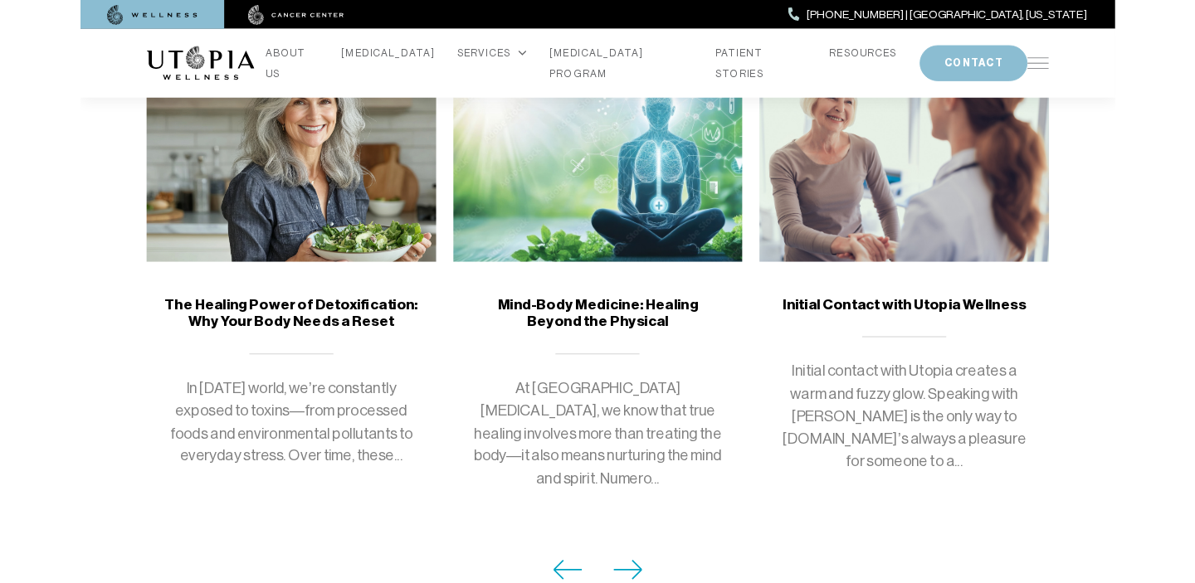
scroll to position [1496, 0]
